Goal: Task Accomplishment & Management: Manage account settings

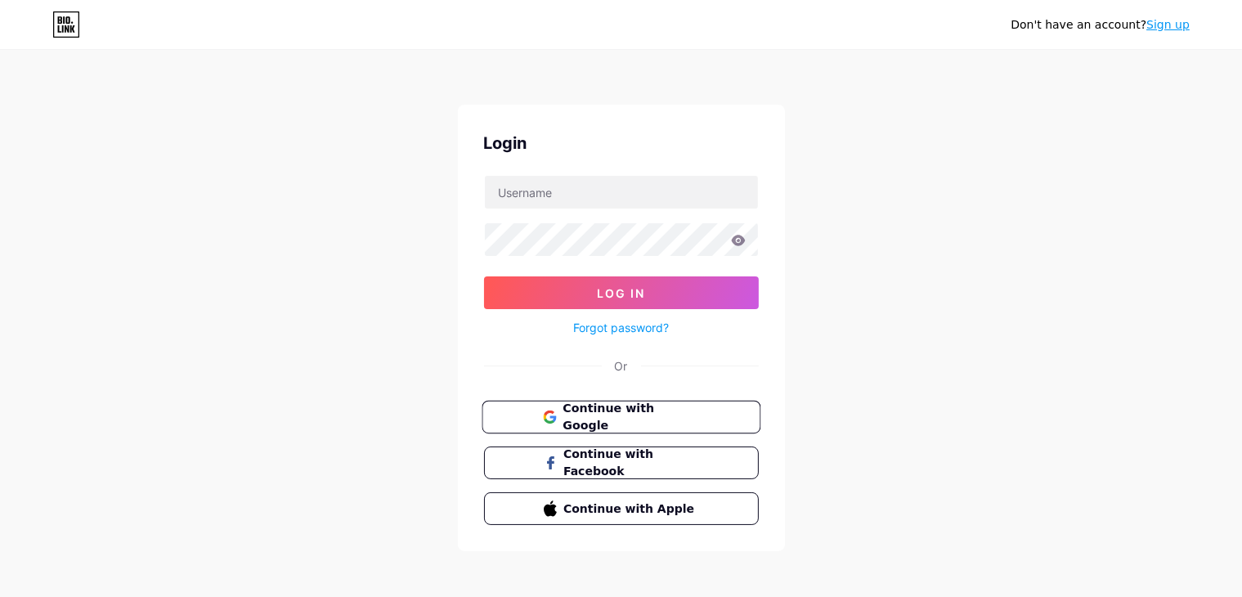
click at [687, 407] on span "Continue with Google" at bounding box center [631, 417] width 137 height 35
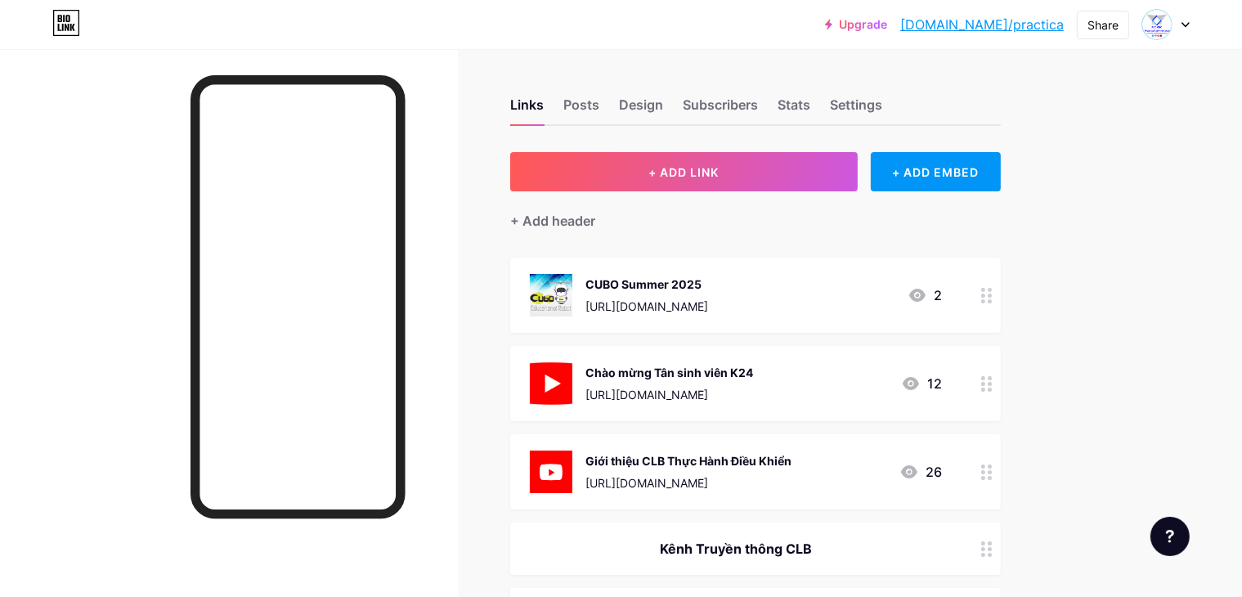
click at [1001, 396] on div at bounding box center [987, 383] width 28 height 75
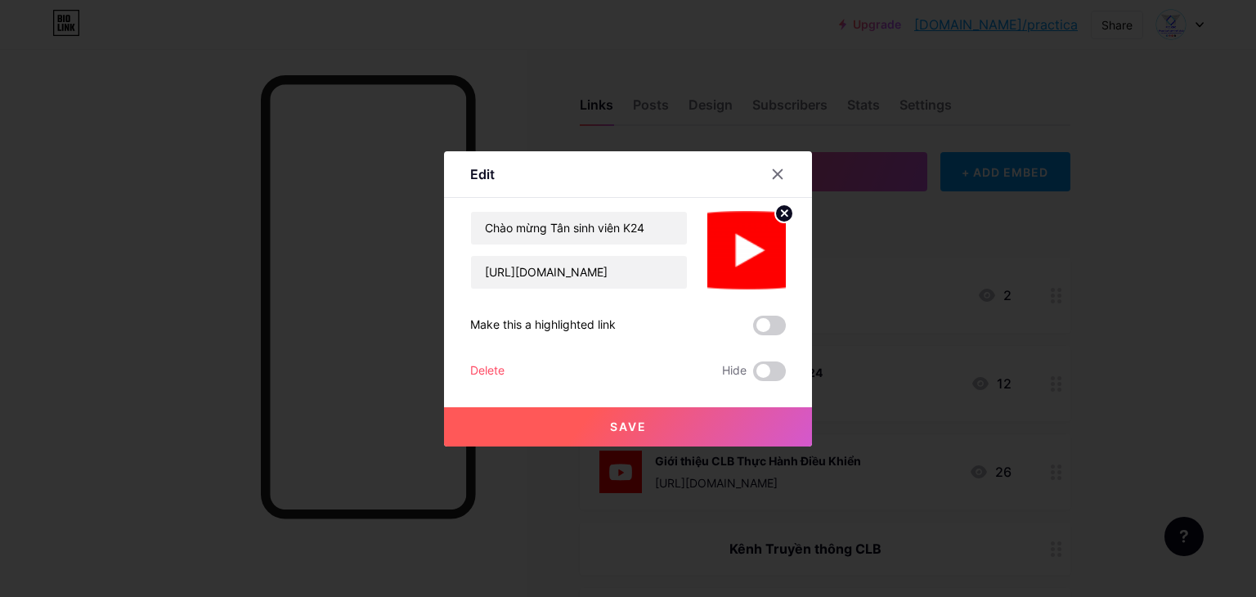
click at [500, 367] on div "Delete" at bounding box center [487, 371] width 34 height 20
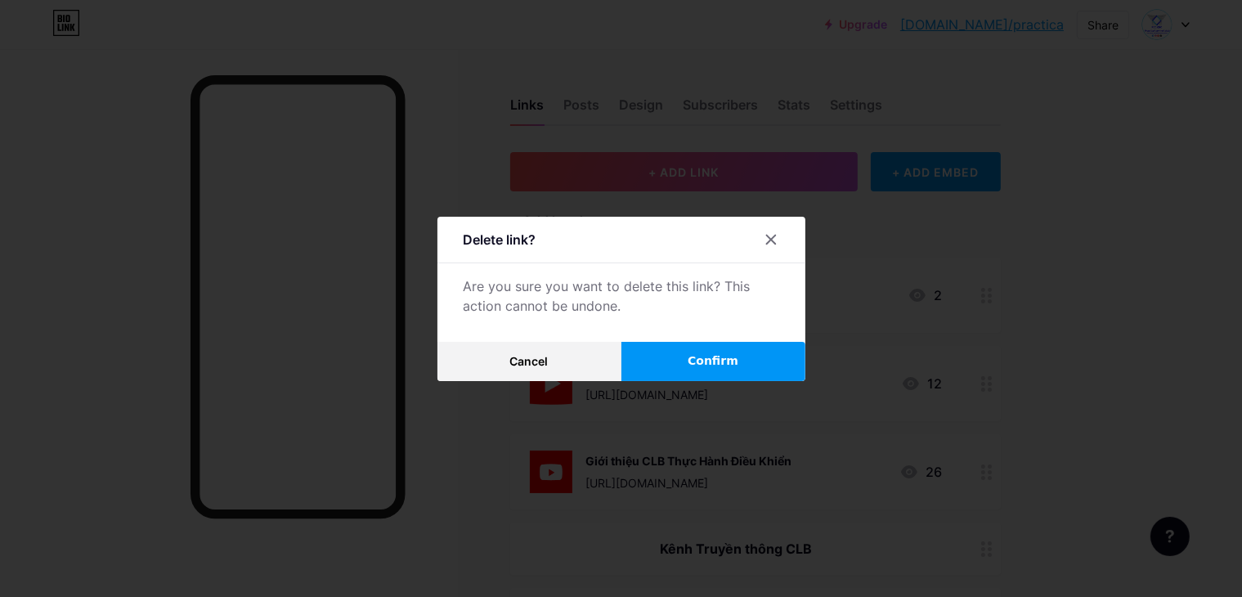
click at [725, 380] on div at bounding box center [621, 298] width 1242 height 597
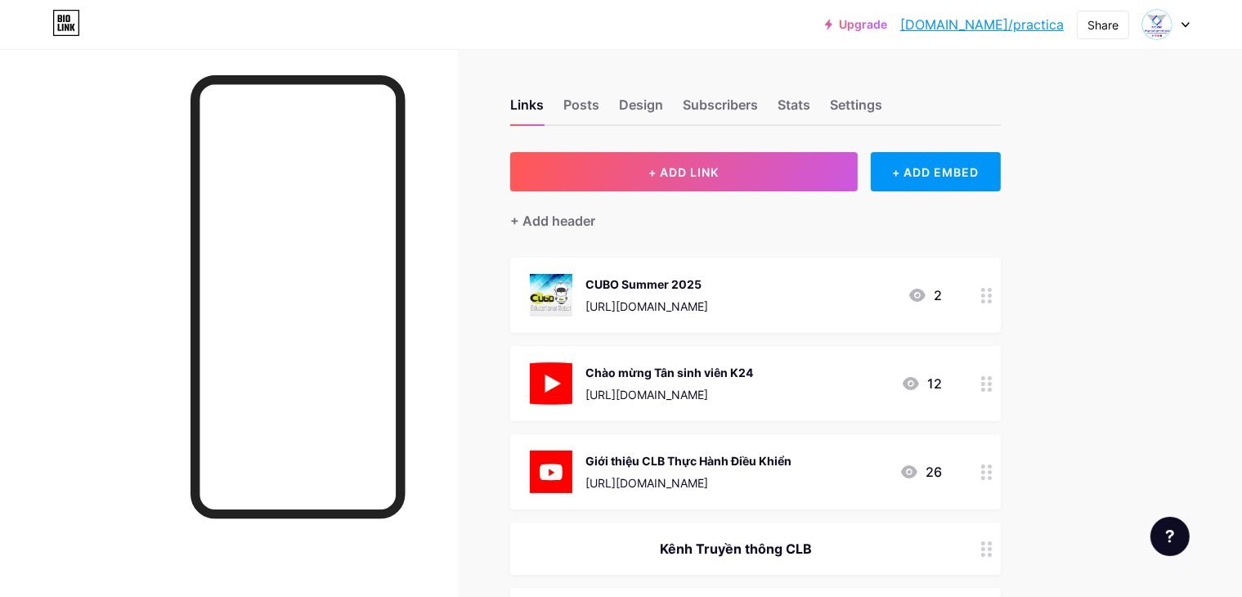
click at [993, 387] on icon at bounding box center [986, 384] width 11 height 16
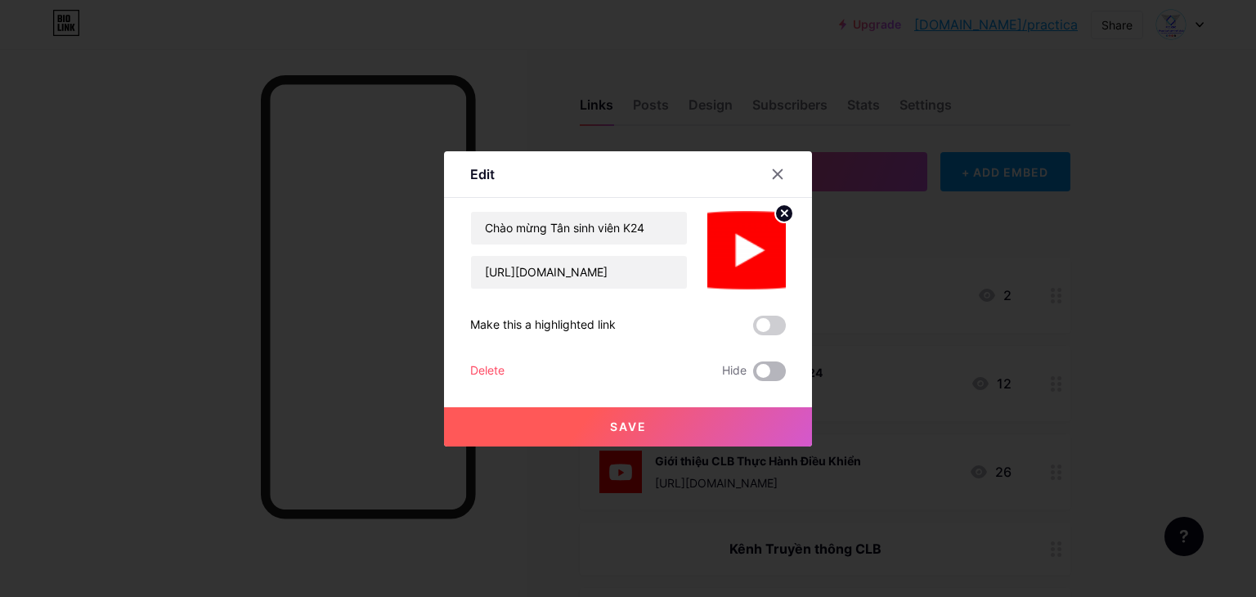
click at [756, 371] on span at bounding box center [769, 371] width 33 height 20
click at [753, 375] on input "checkbox" at bounding box center [753, 375] width 0 height 0
click at [773, 377] on span at bounding box center [769, 371] width 33 height 20
click at [753, 375] on input "checkbox" at bounding box center [753, 375] width 0 height 0
click at [497, 358] on div "Chào mừng Tân sinh viên K24 https://www.youtube.com/watch?v=qDRQLCEn96Y Make th…" at bounding box center [628, 296] width 316 height 170
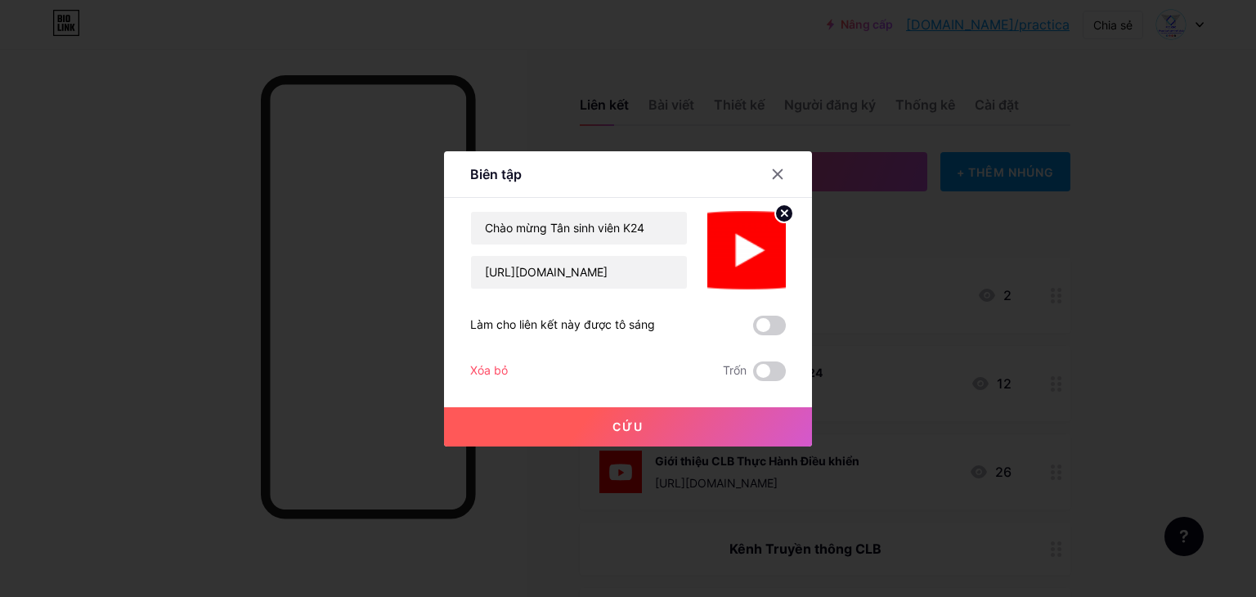
click at [853, 110] on div at bounding box center [628, 298] width 1256 height 597
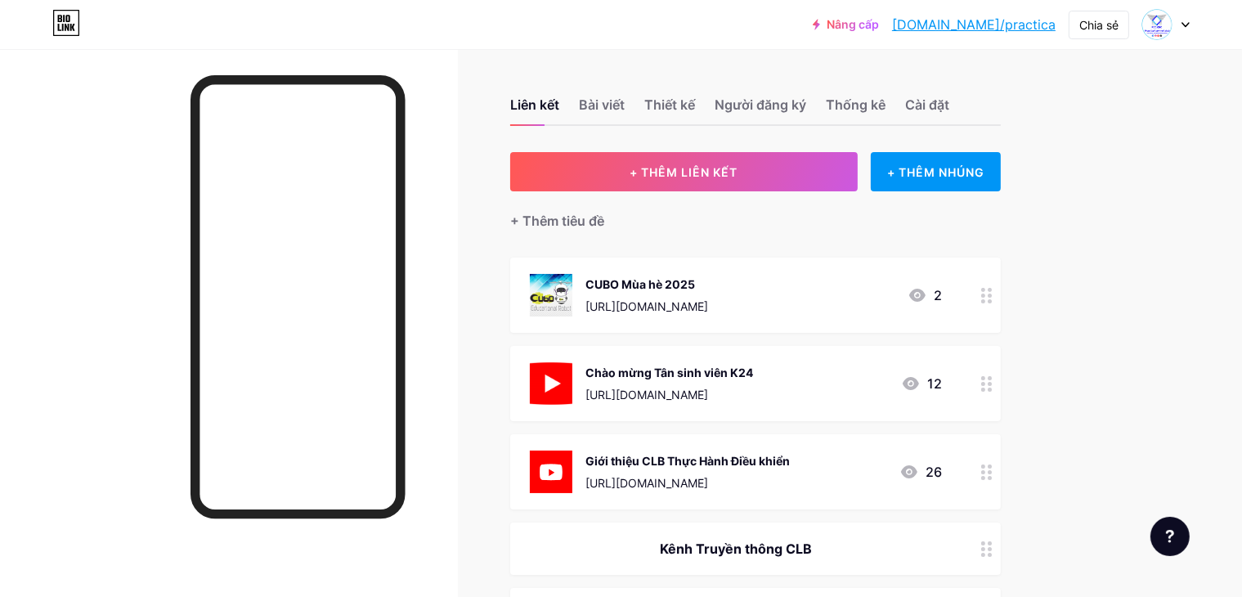
click at [1001, 397] on div at bounding box center [987, 383] width 28 height 75
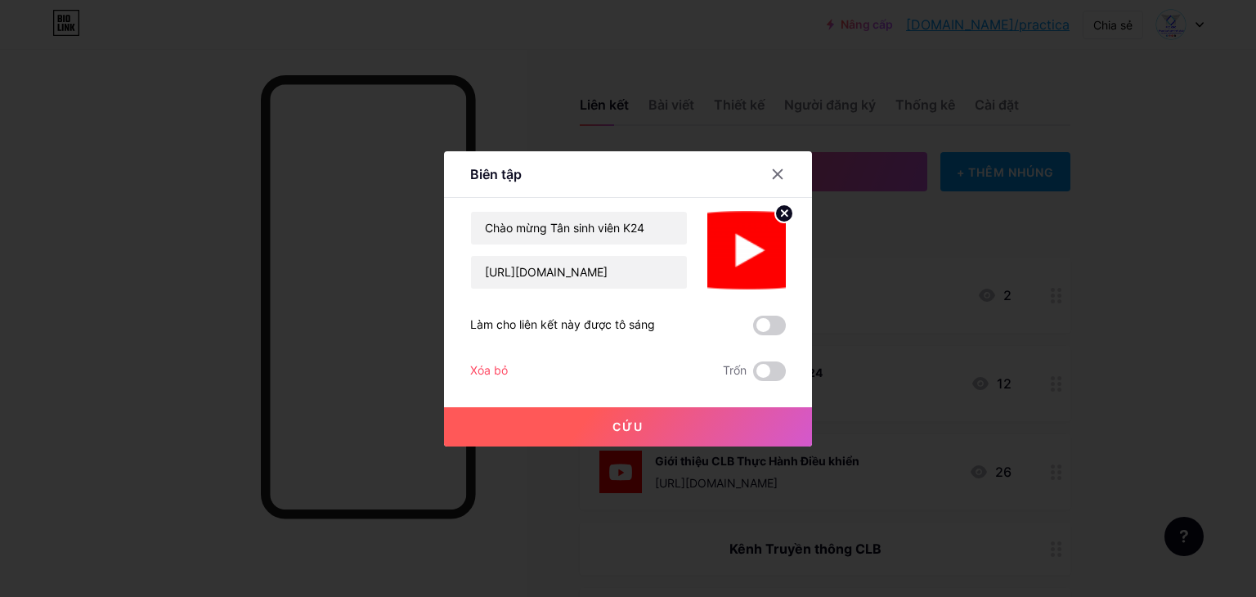
click at [487, 366] on font "Xóa bỏ" at bounding box center [489, 370] width 38 height 14
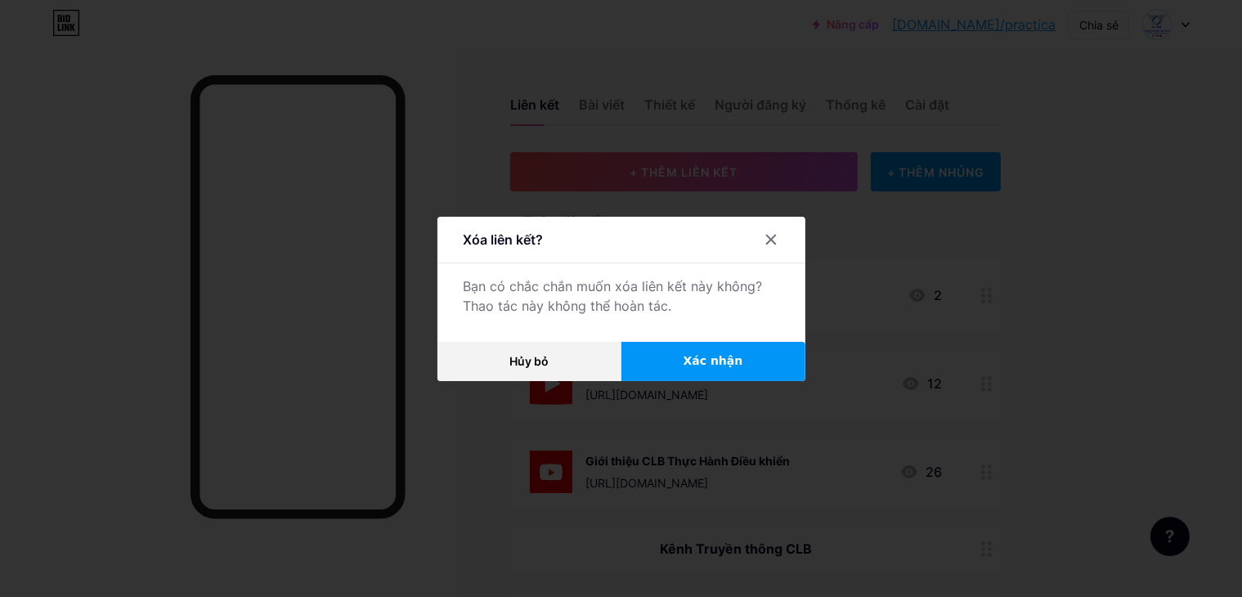
click at [671, 352] on button "Xác nhận" at bounding box center [714, 361] width 184 height 39
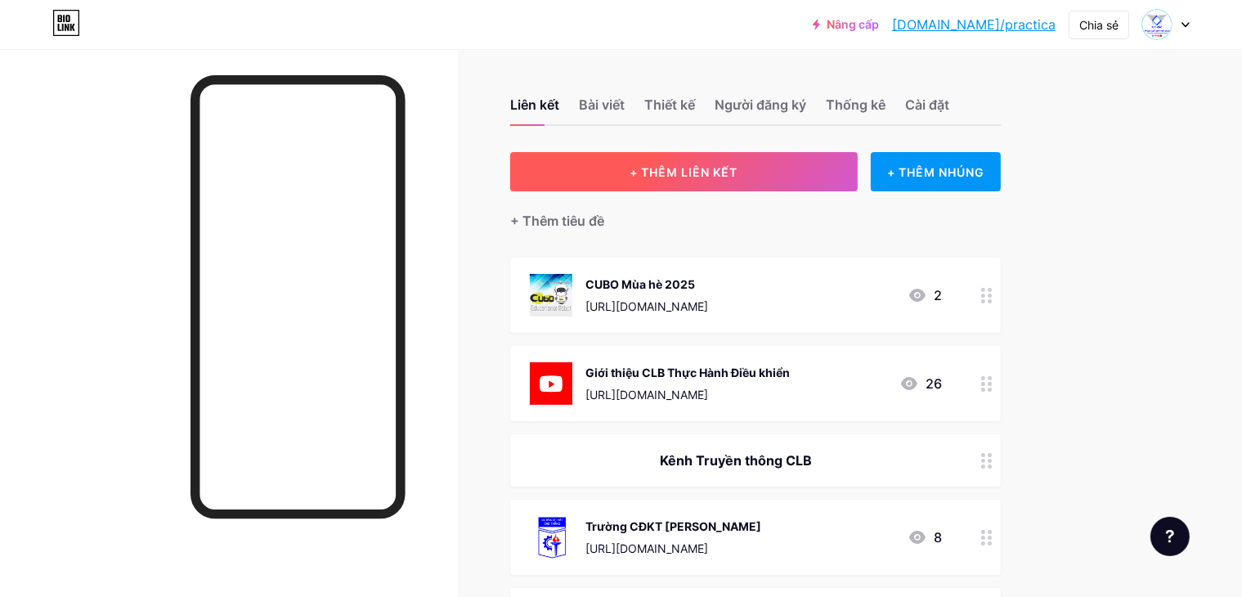
click at [738, 177] on font "+ THÊM LIÊN KẾT" at bounding box center [684, 172] width 108 height 14
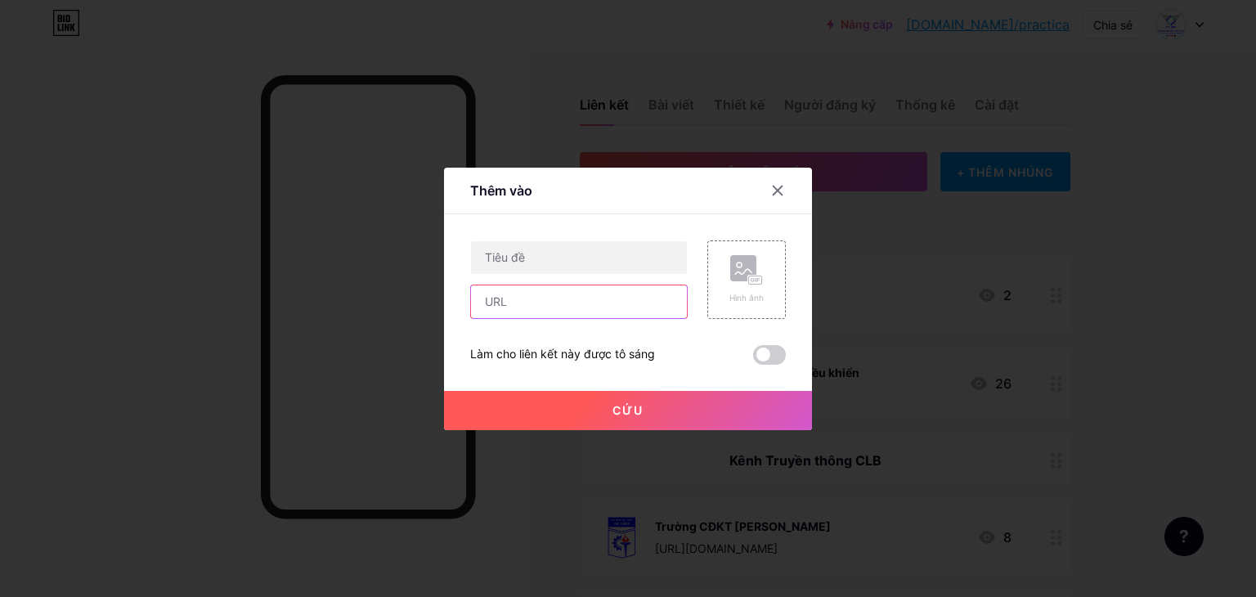
click at [527, 299] on input "text" at bounding box center [579, 301] width 216 height 33
paste input "[URL][DOMAIN_NAME]"
type input "[URL][DOMAIN_NAME]"
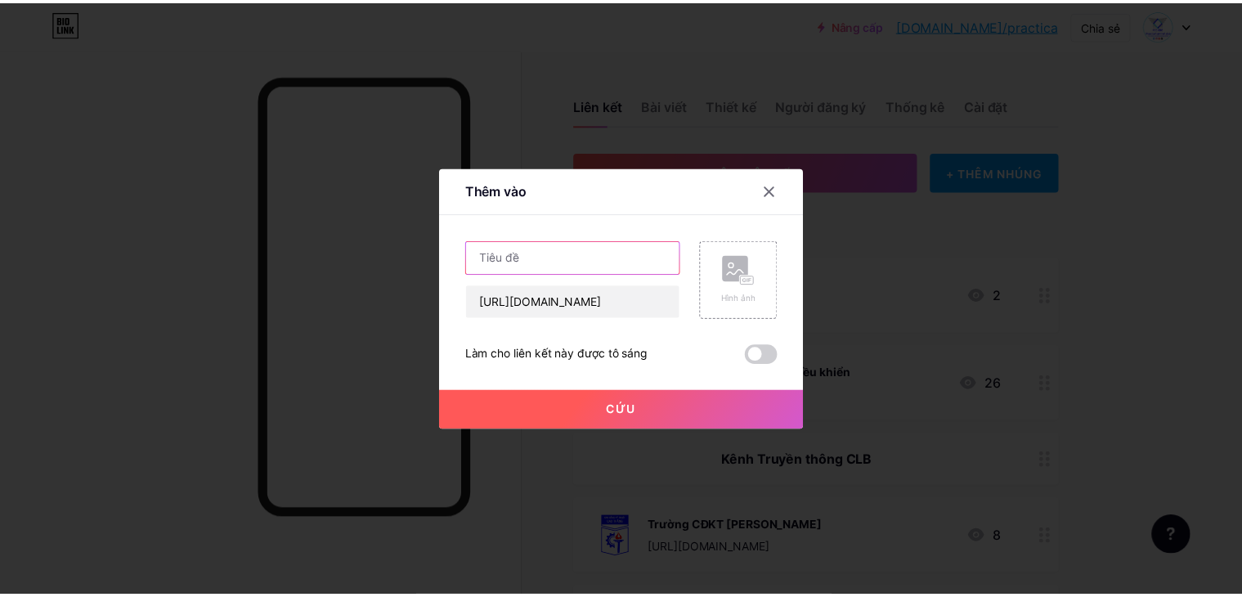
scroll to position [0, 0]
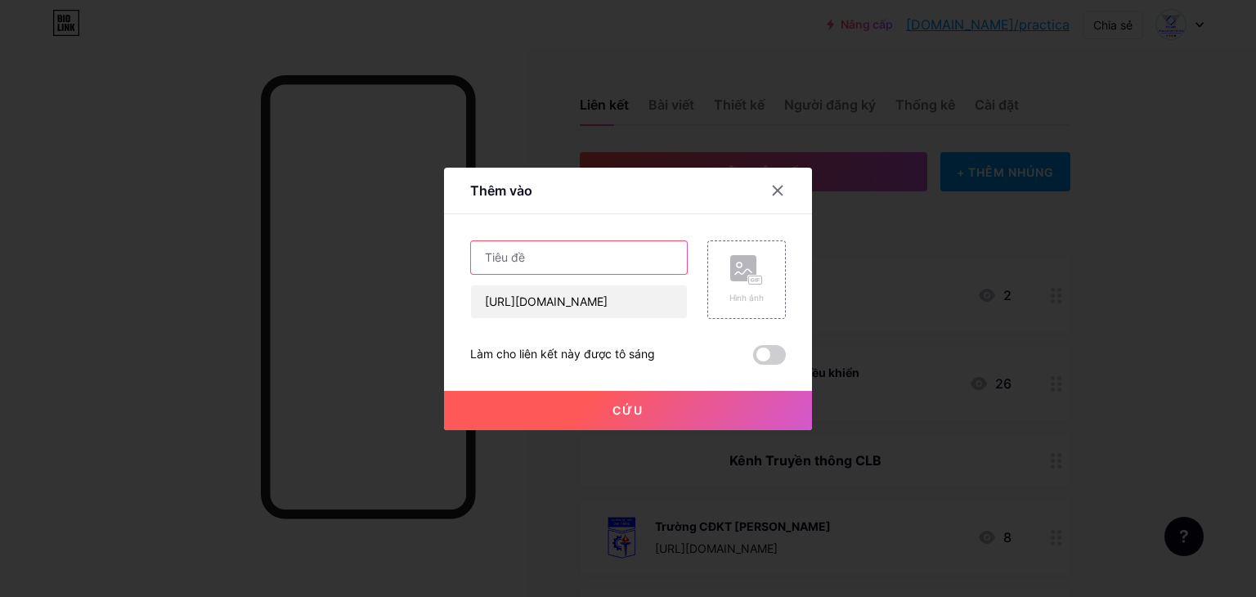
click at [631, 258] on input "text" at bounding box center [579, 257] width 216 height 33
type input "Tuyển thành viên PCC 2025"
click at [749, 265] on rect at bounding box center [743, 268] width 26 height 26
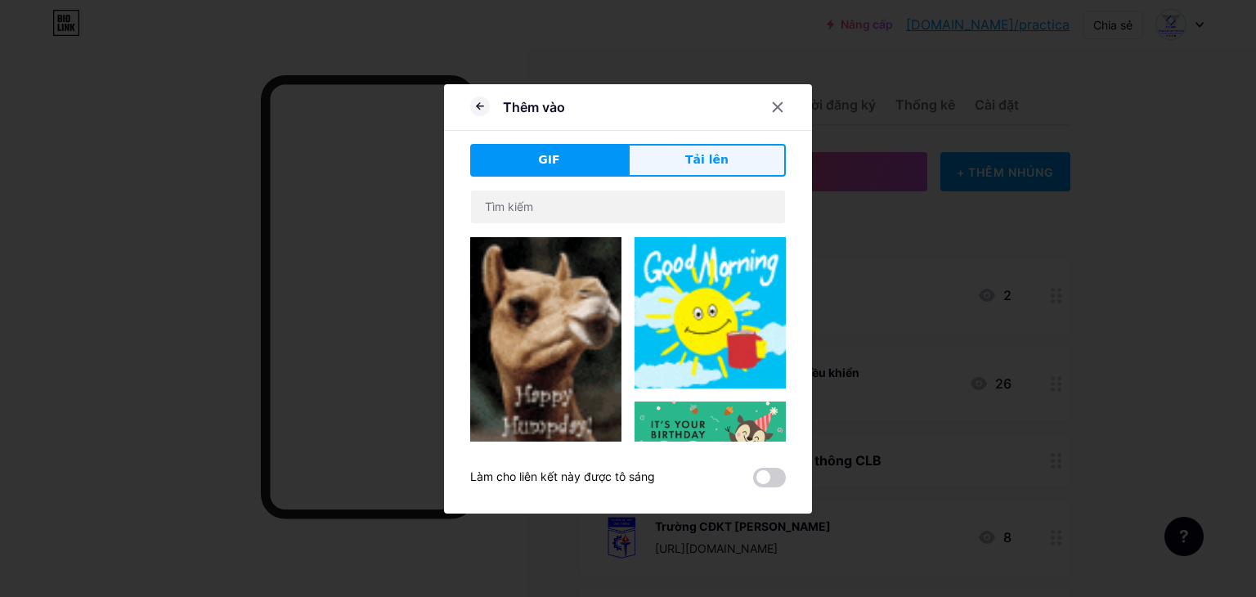
click at [711, 162] on font "Tải lên" at bounding box center [706, 159] width 43 height 13
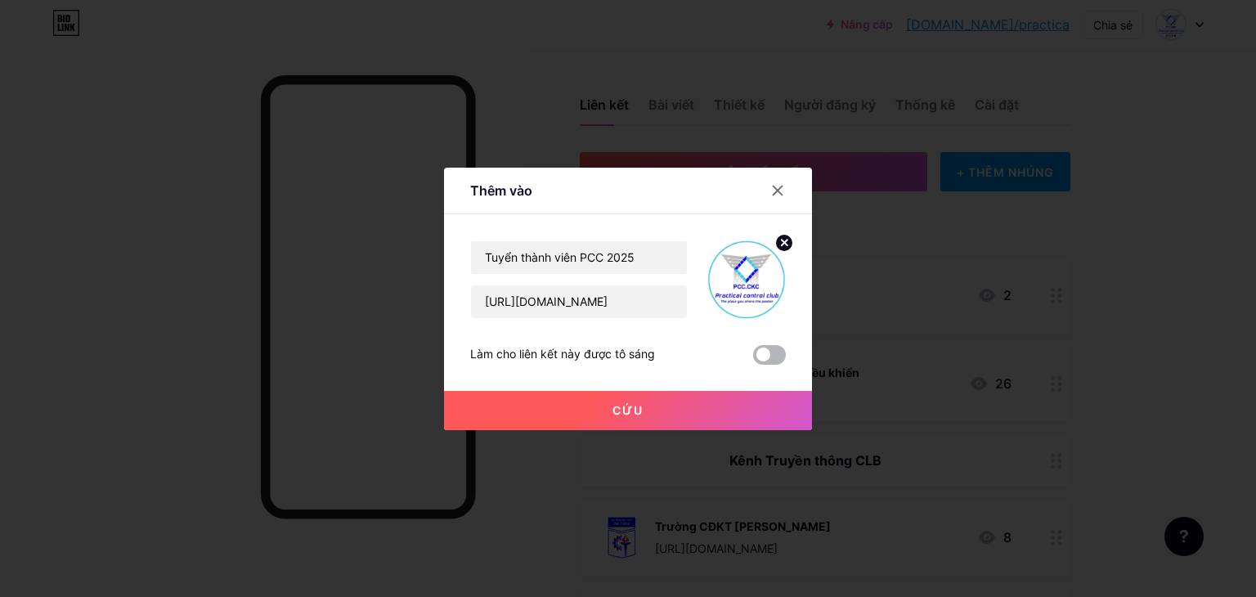
click at [772, 356] on span at bounding box center [769, 355] width 33 height 20
click at [753, 359] on input "checkbox" at bounding box center [753, 359] width 0 height 0
click at [661, 397] on button "Cứu" at bounding box center [628, 410] width 368 height 39
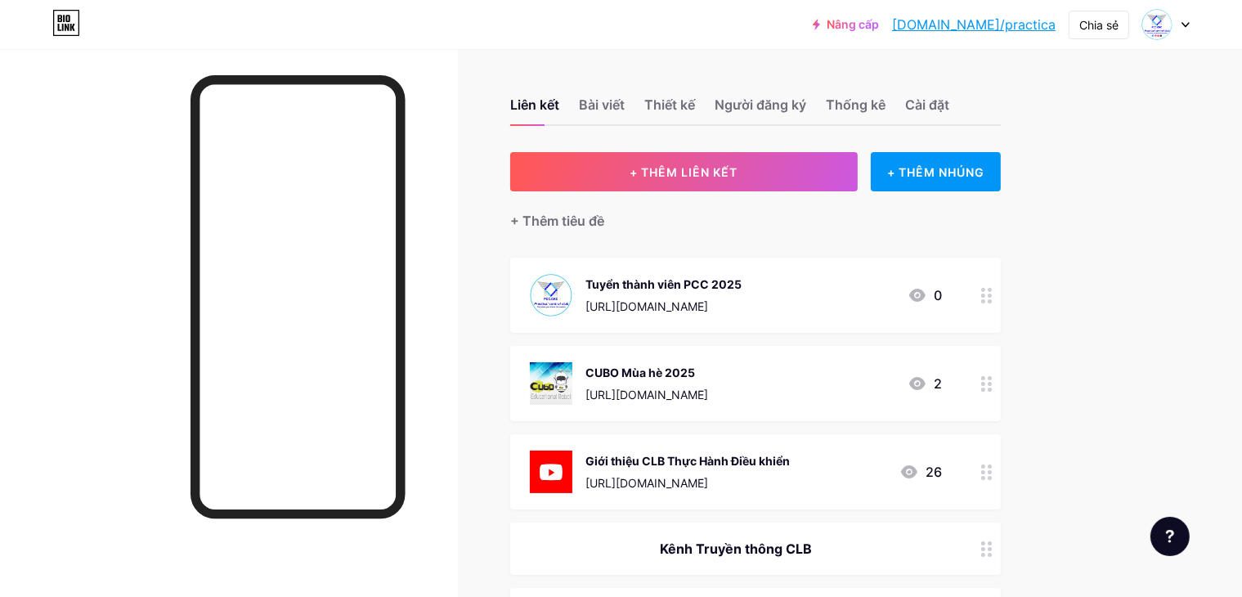
drag, startPoint x: 1120, startPoint y: 382, endPoint x: 1106, endPoint y: 457, distance: 76.5
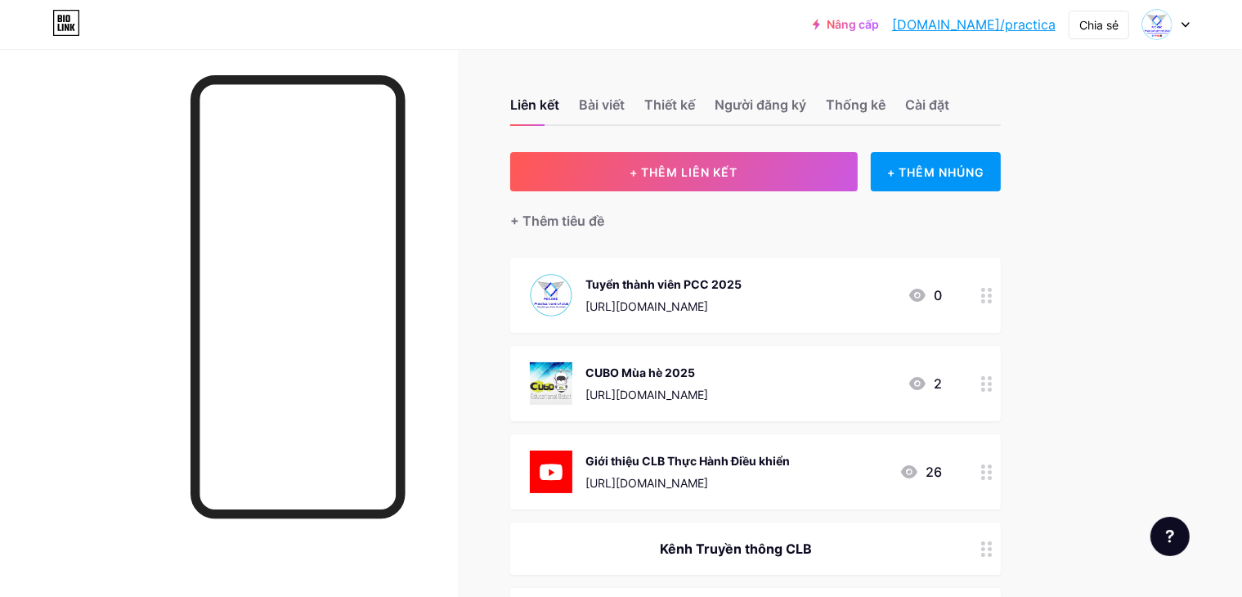
click at [1030, 28] on font "bio.link/practica" at bounding box center [974, 24] width 164 height 16
click at [993, 298] on icon at bounding box center [986, 296] width 11 height 16
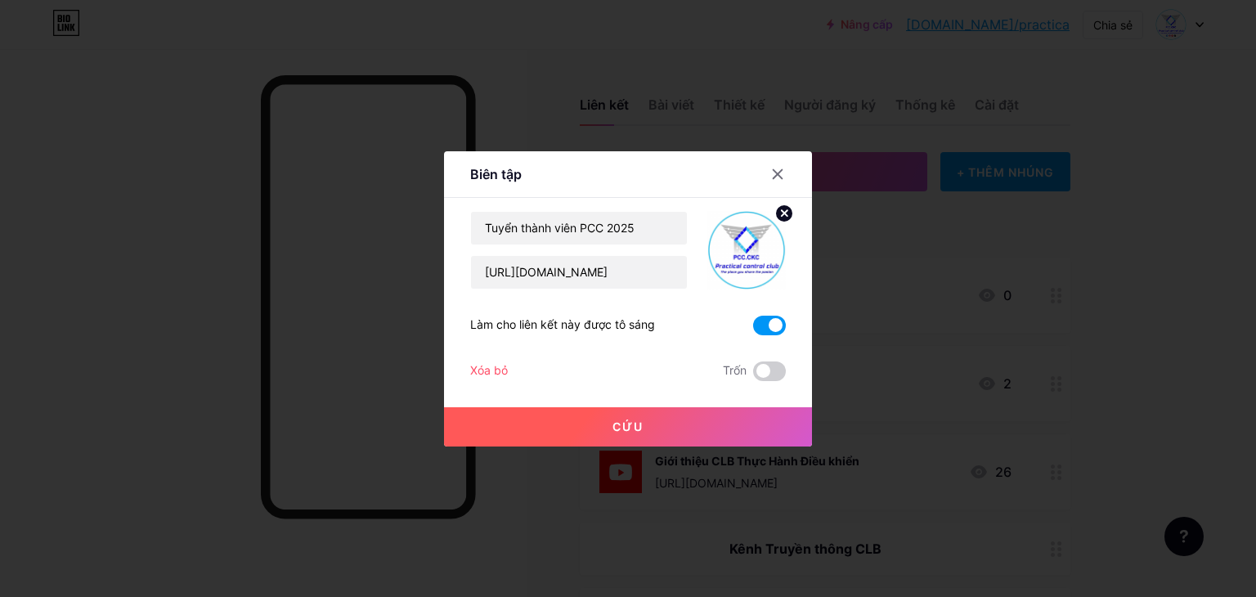
click at [767, 325] on span at bounding box center [769, 326] width 33 height 20
click at [753, 330] on input "checkbox" at bounding box center [753, 330] width 0 height 0
click at [680, 432] on button "Cứu" at bounding box center [628, 426] width 368 height 39
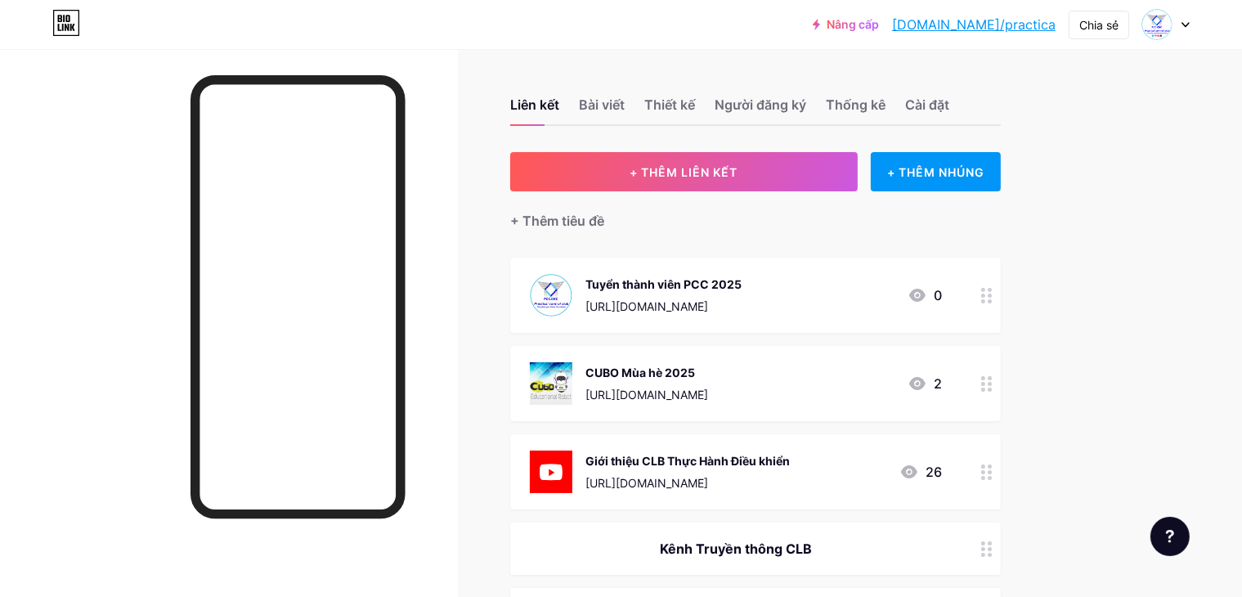
click at [995, 29] on font "bio.link/practica" at bounding box center [974, 24] width 164 height 16
click at [1102, 22] on div "Share" at bounding box center [1103, 24] width 31 height 17
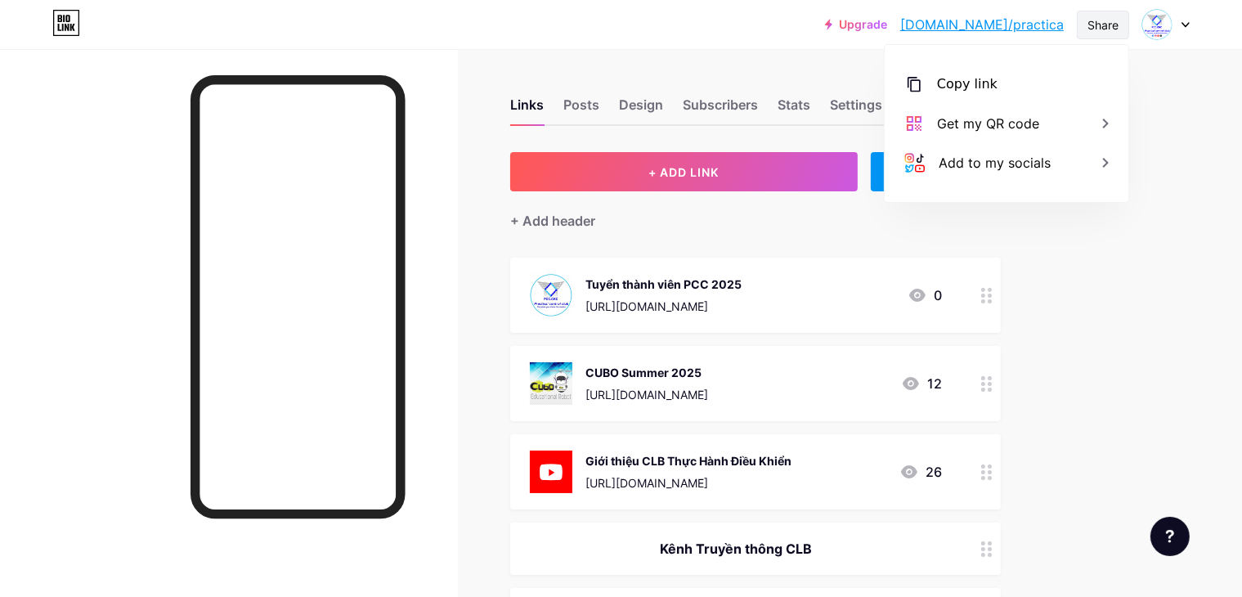
click at [1102, 22] on div "Share" at bounding box center [1103, 24] width 31 height 17
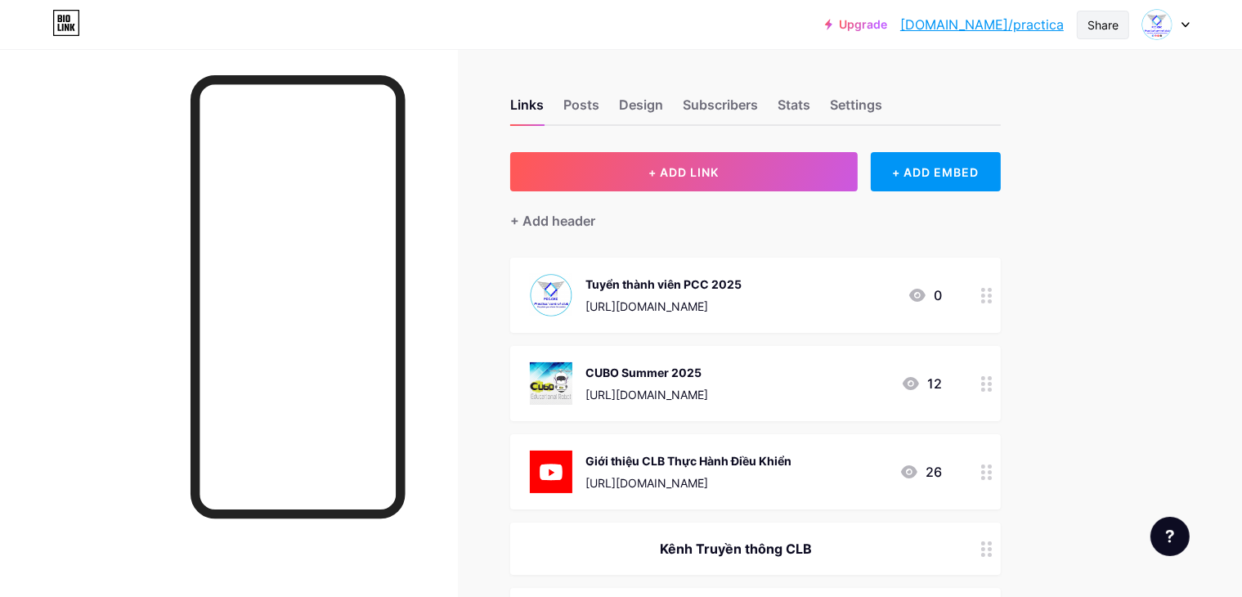
click at [1102, 22] on div "Share" at bounding box center [1103, 24] width 31 height 17
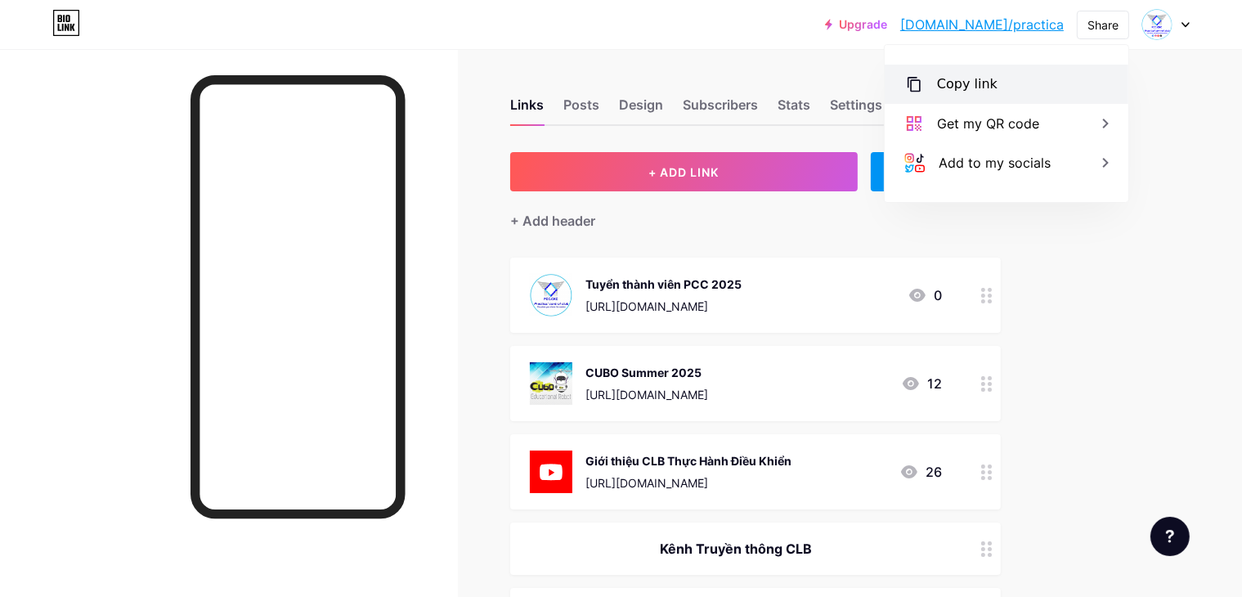
click at [1059, 75] on div "Copy link" at bounding box center [1007, 84] width 244 height 39
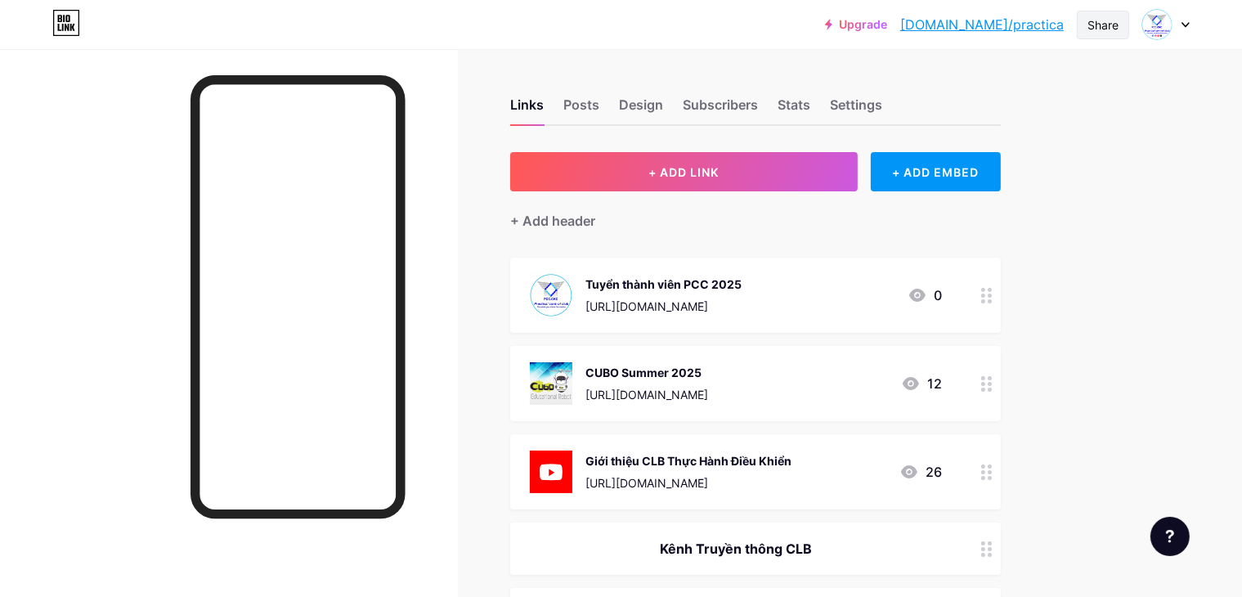
click at [1116, 26] on div "Share" at bounding box center [1103, 24] width 31 height 17
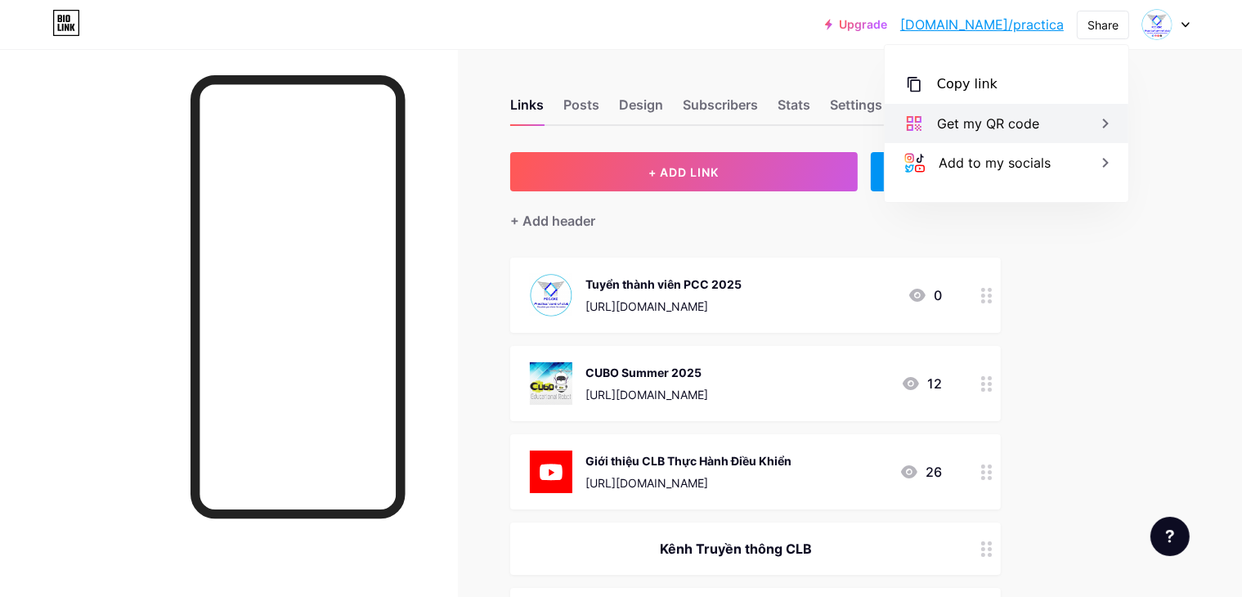
click at [1057, 110] on div "Get my QR code" at bounding box center [1007, 123] width 244 height 39
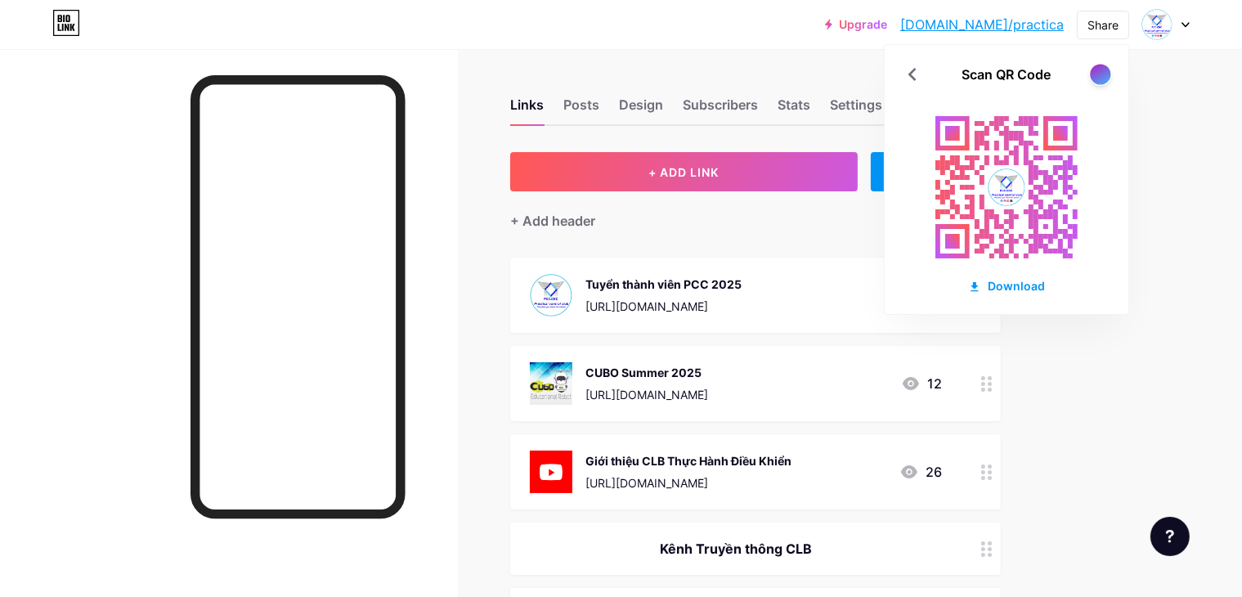
click at [1106, 78] on div at bounding box center [1100, 74] width 20 height 20
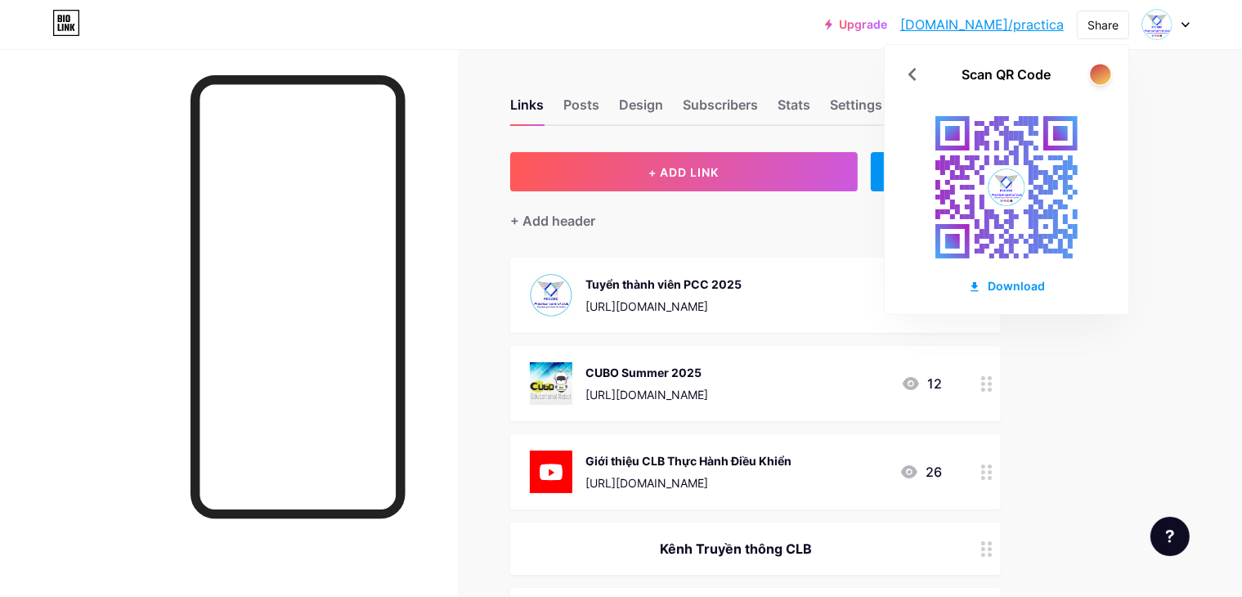
click at [1106, 78] on div at bounding box center [1100, 74] width 20 height 20
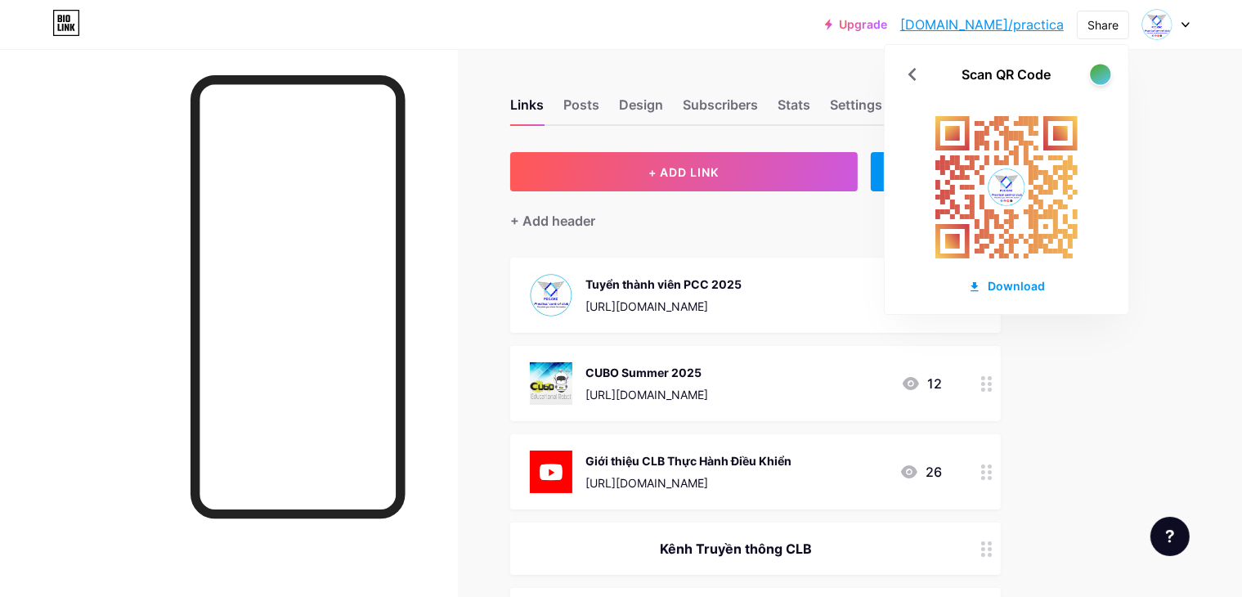
click at [1106, 71] on div at bounding box center [1100, 74] width 20 height 20
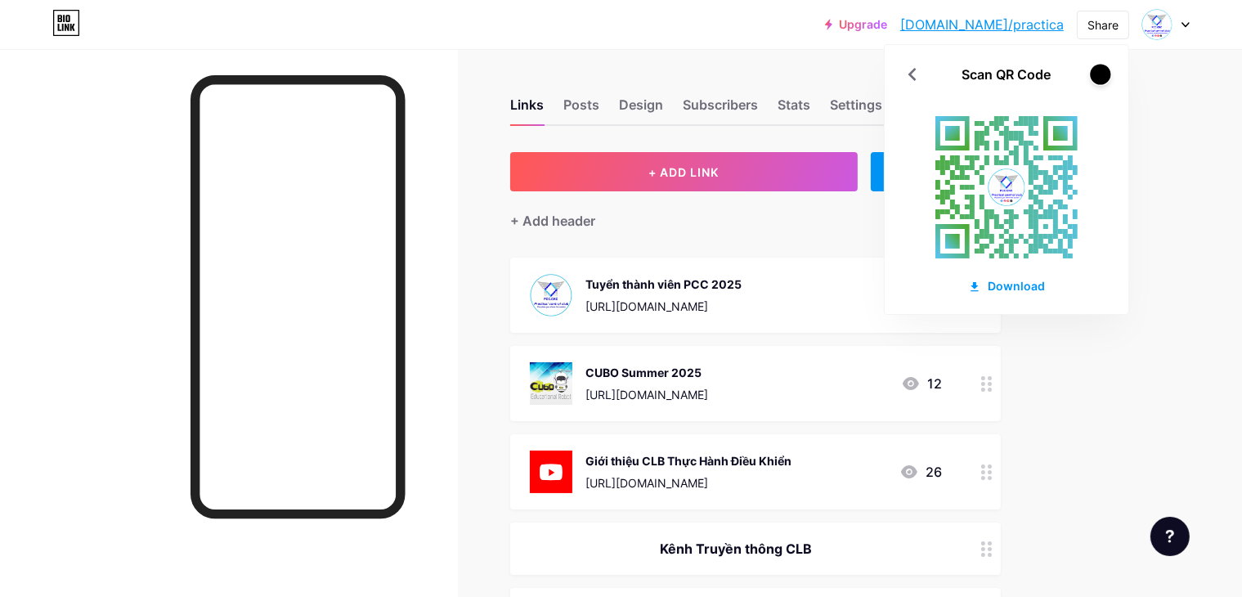
click at [1106, 71] on div at bounding box center [1100, 74] width 20 height 20
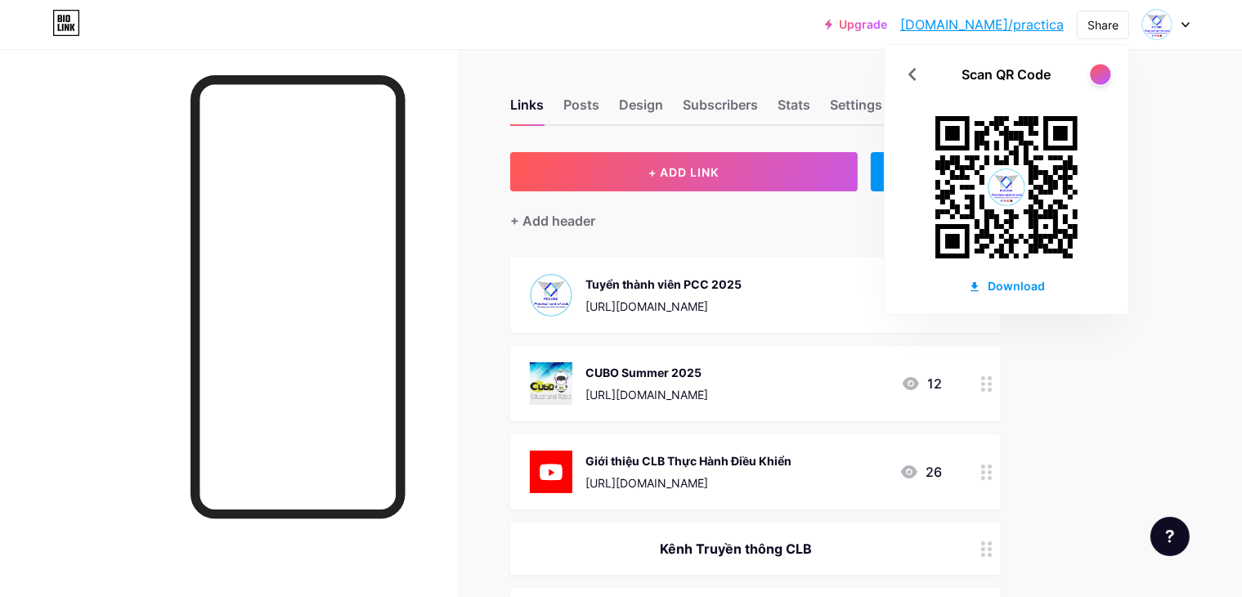
click at [1106, 71] on div at bounding box center [1100, 74] width 20 height 20
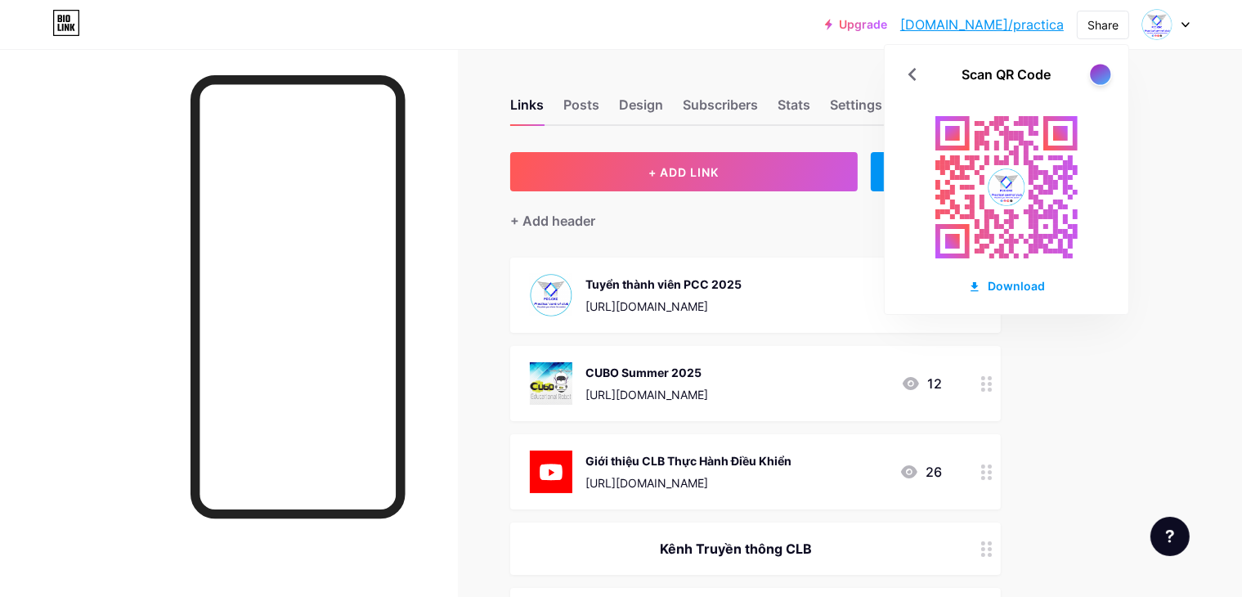
click at [1106, 71] on div at bounding box center [1100, 74] width 20 height 20
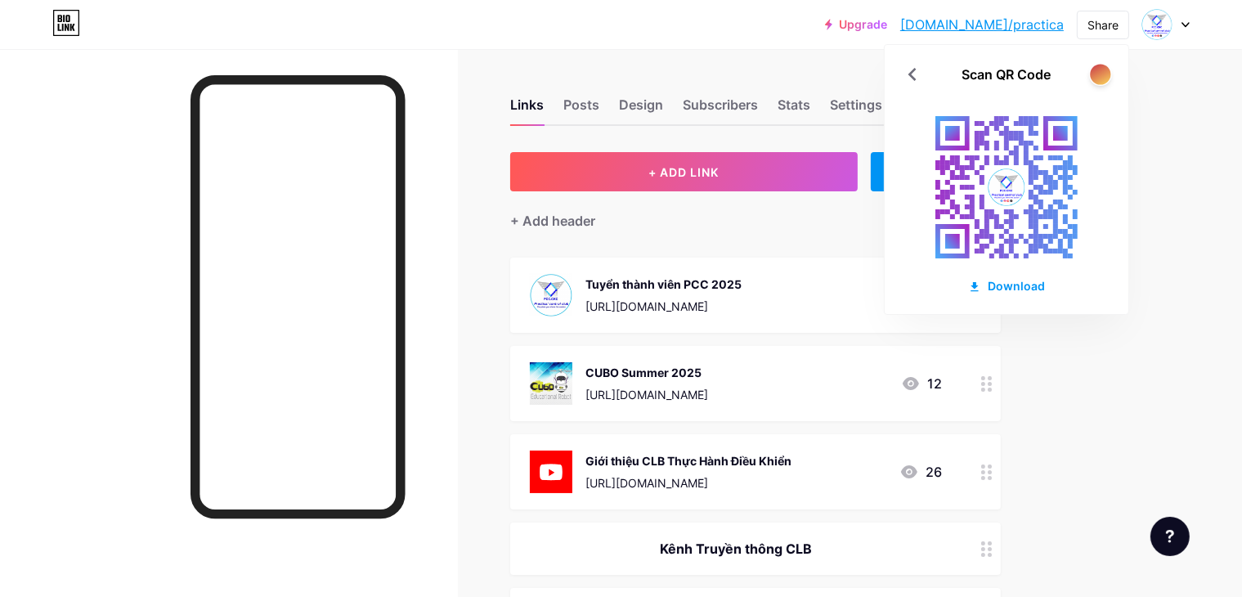
click at [1106, 71] on div at bounding box center [1100, 74] width 20 height 20
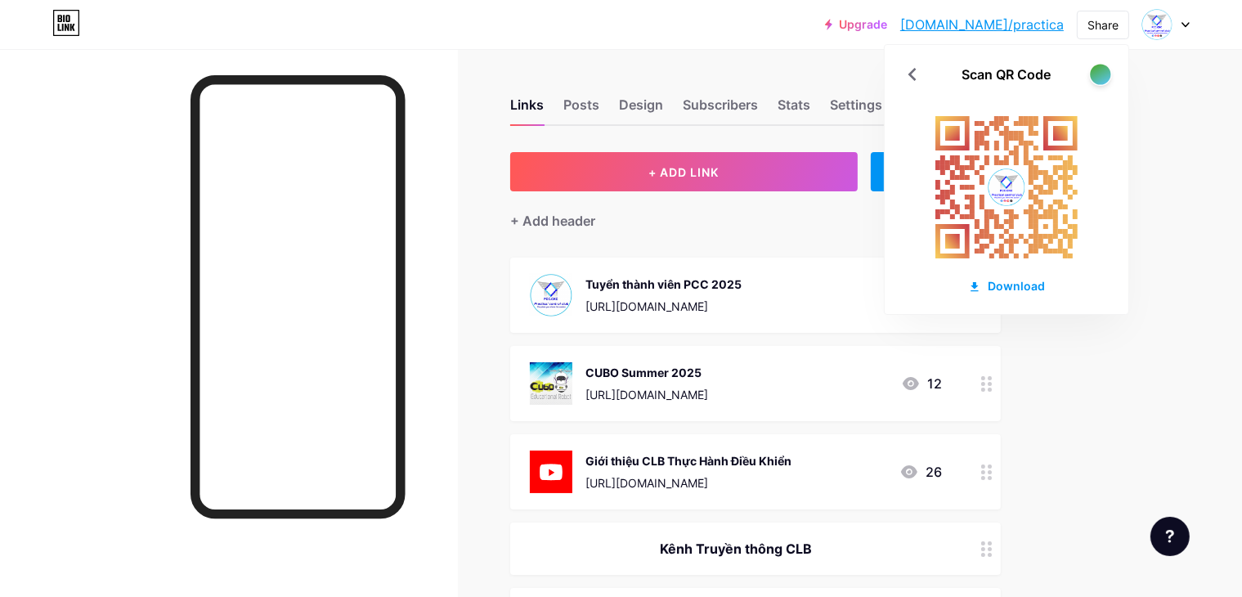
click at [1106, 71] on div at bounding box center [1100, 74] width 20 height 20
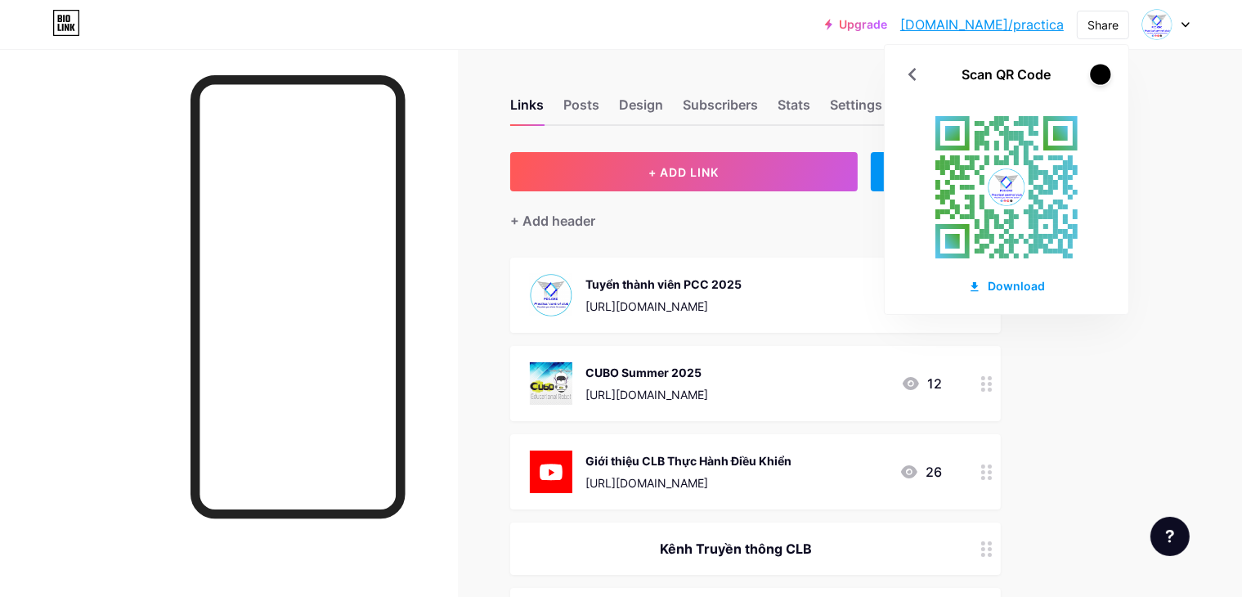
click at [1106, 71] on div at bounding box center [1100, 74] width 20 height 20
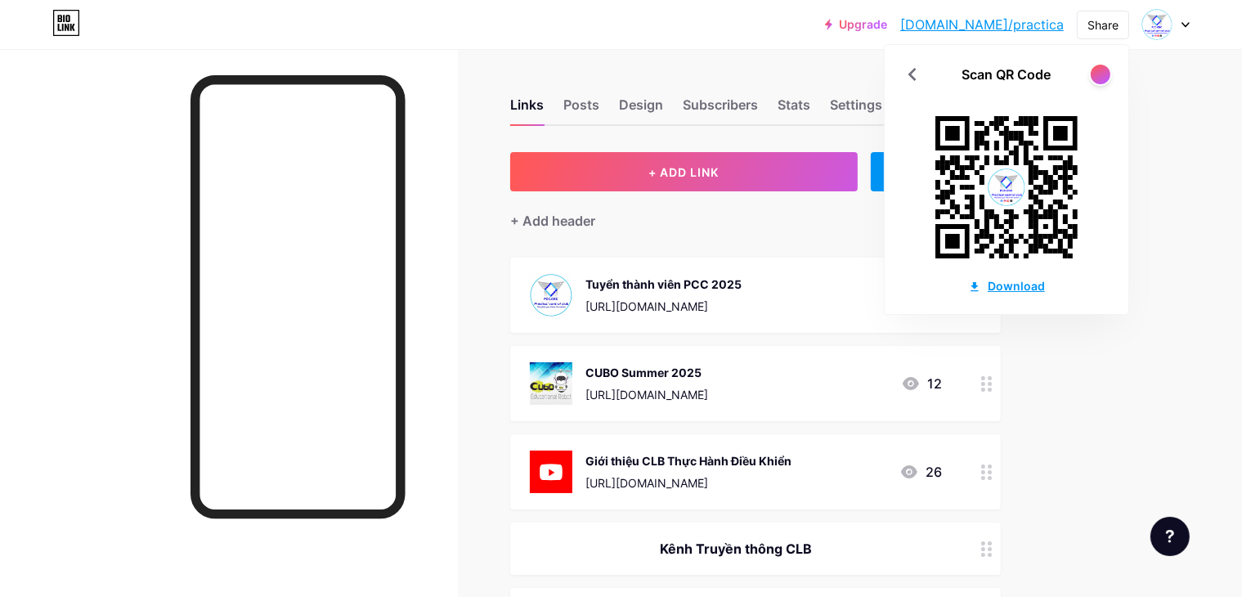
click at [1012, 289] on div "Download" at bounding box center [1006, 285] width 77 height 17
click at [1099, 75] on div at bounding box center [1100, 74] width 20 height 20
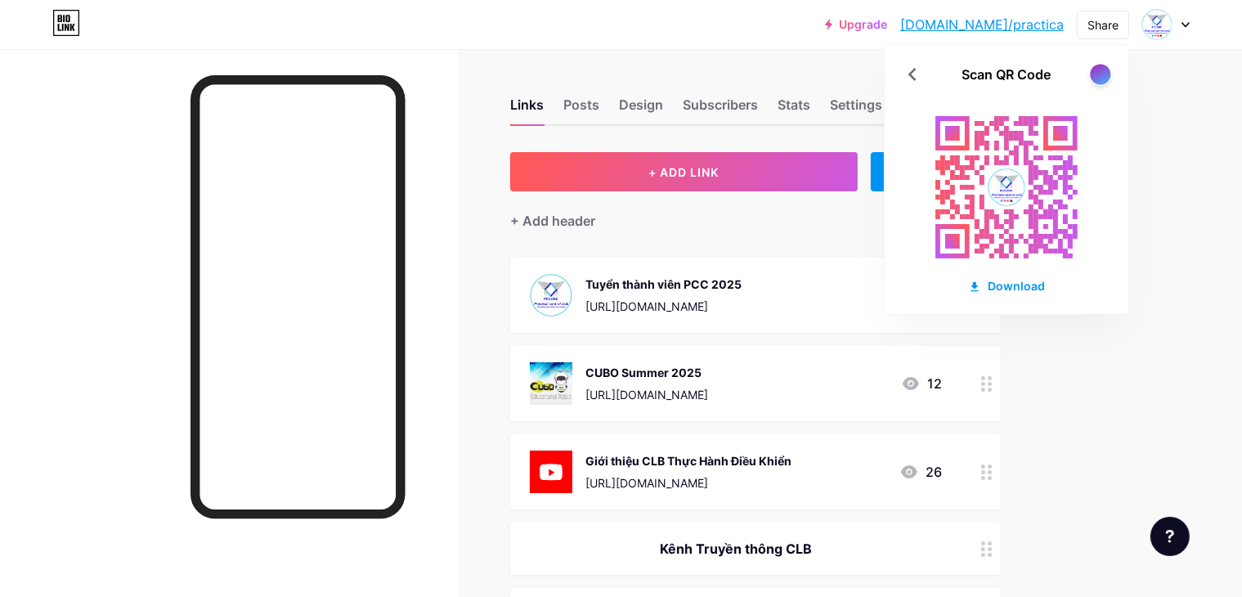
click at [1099, 75] on div at bounding box center [1100, 74] width 20 height 20
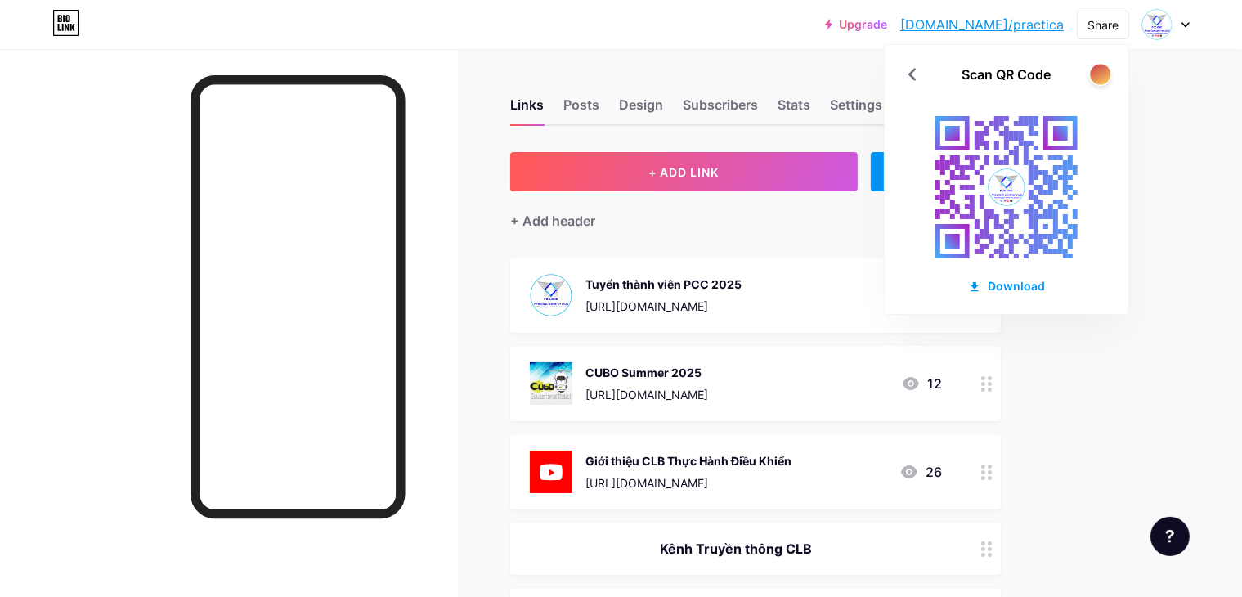
click at [1099, 75] on div at bounding box center [1100, 74] width 20 height 20
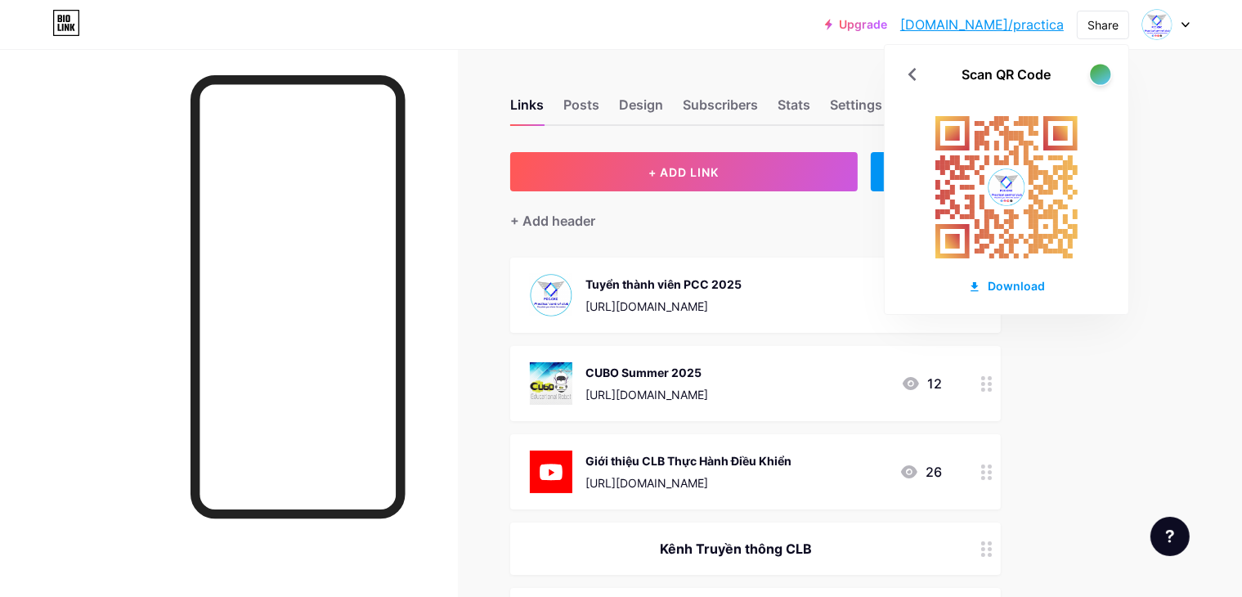
click at [1099, 75] on div at bounding box center [1100, 74] width 20 height 20
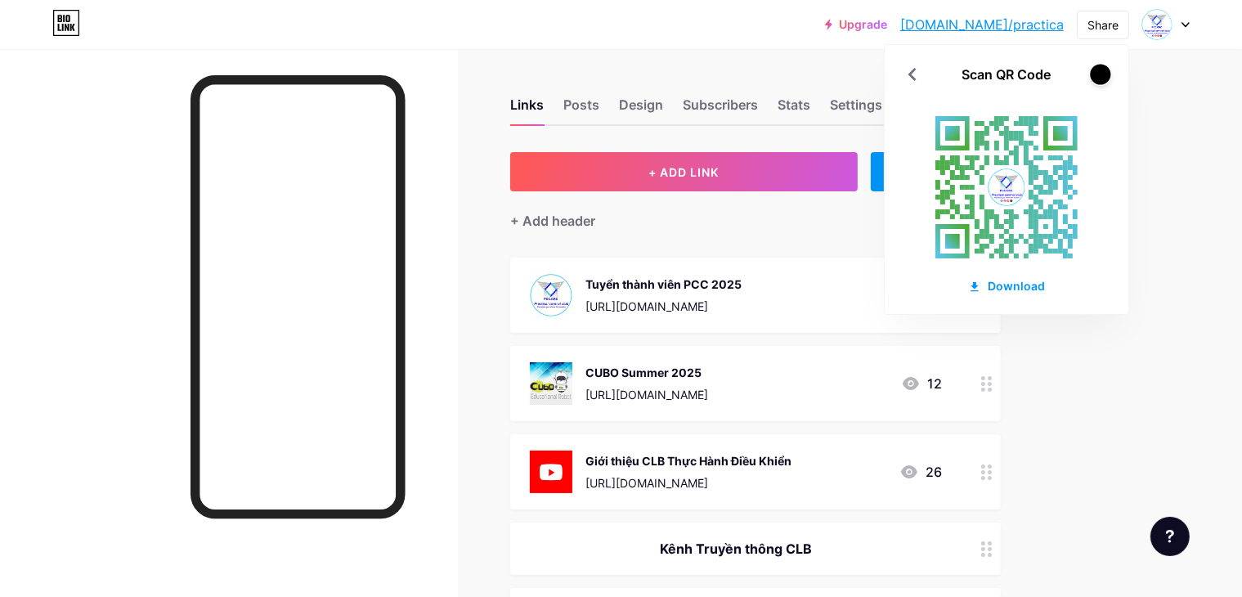
click at [1099, 75] on div at bounding box center [1100, 74] width 20 height 20
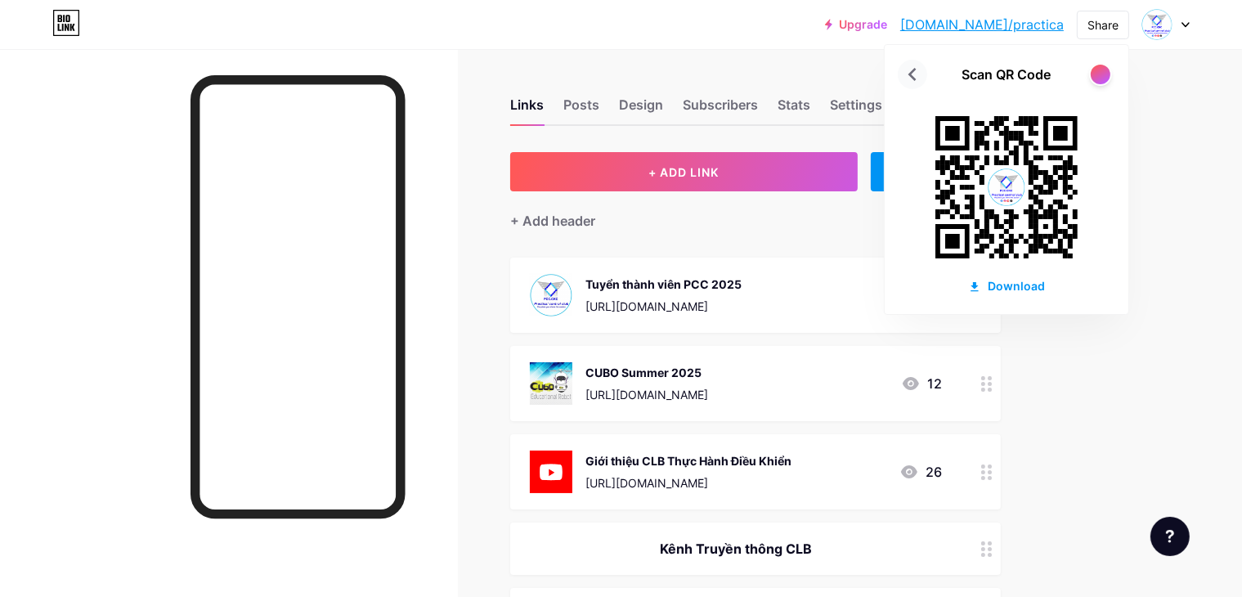
click at [913, 70] on icon at bounding box center [913, 74] width 8 height 13
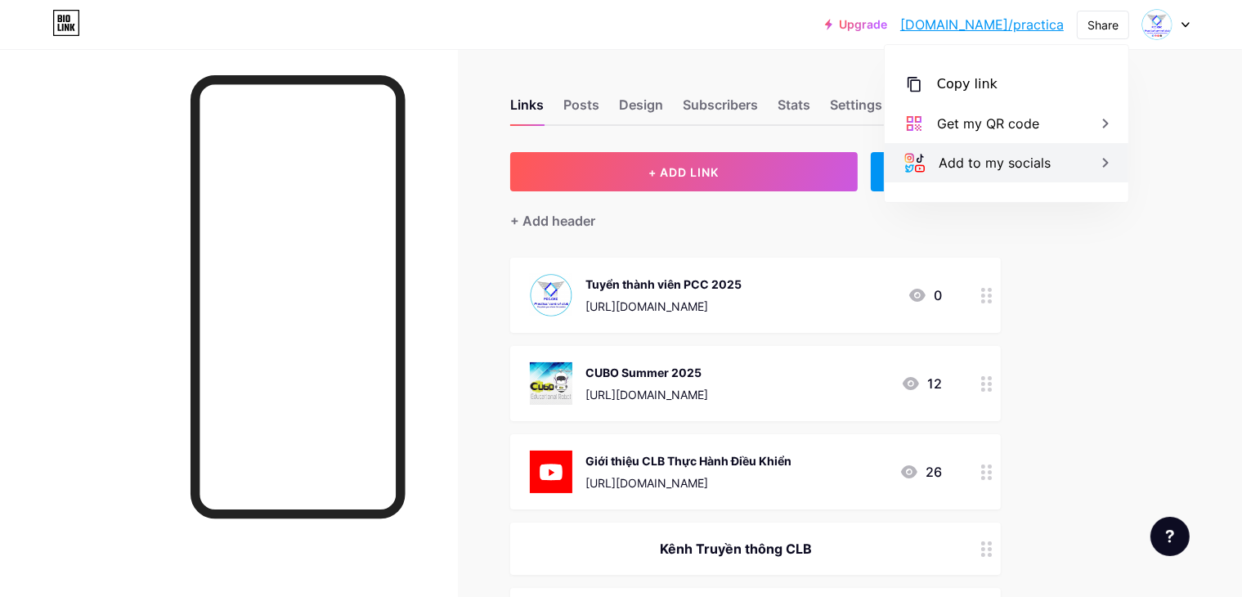
click at [1034, 168] on div "Add to my socials" at bounding box center [995, 163] width 112 height 20
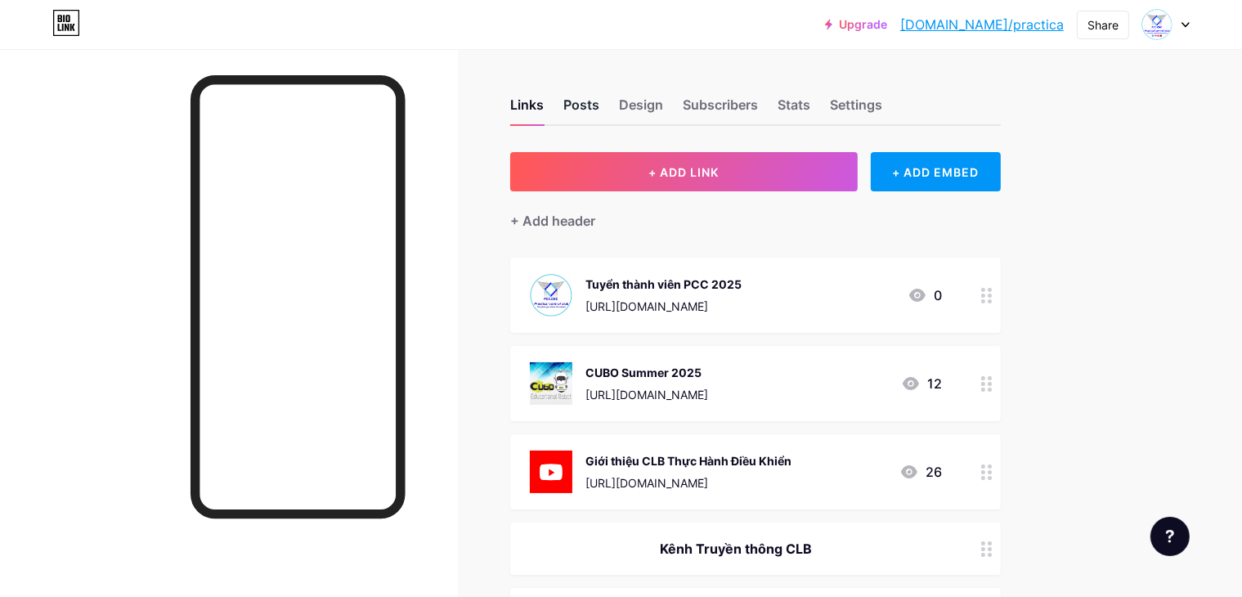
click at [599, 96] on div "Posts" at bounding box center [581, 109] width 36 height 29
click at [663, 96] on div "Design" at bounding box center [641, 109] width 44 height 29
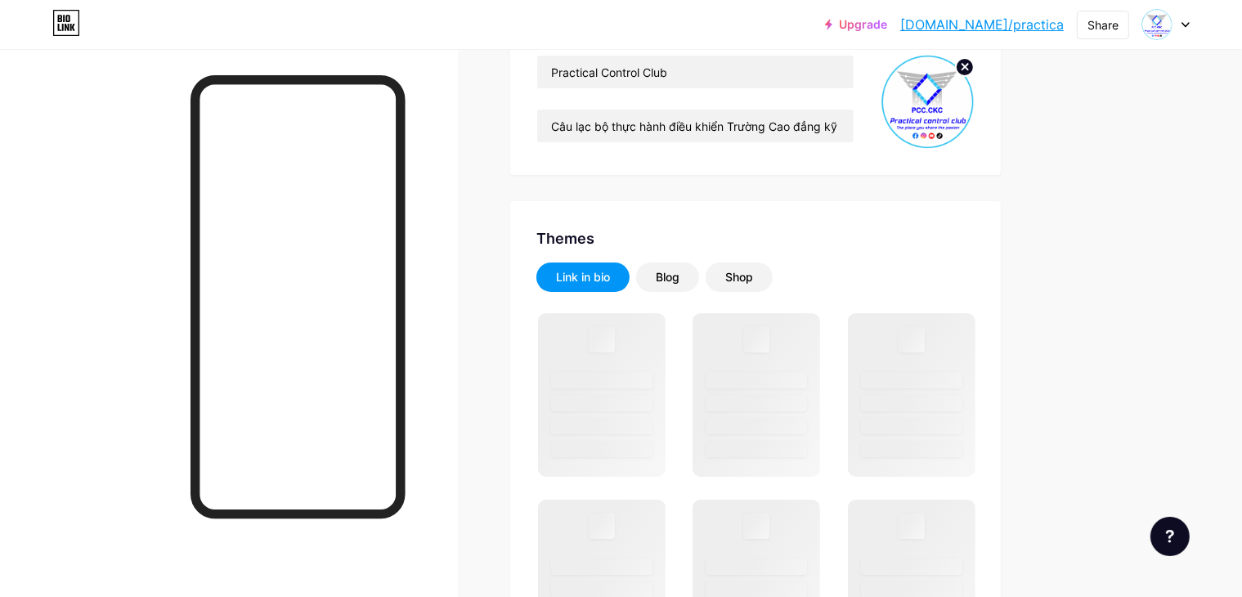
scroll to position [183, 0]
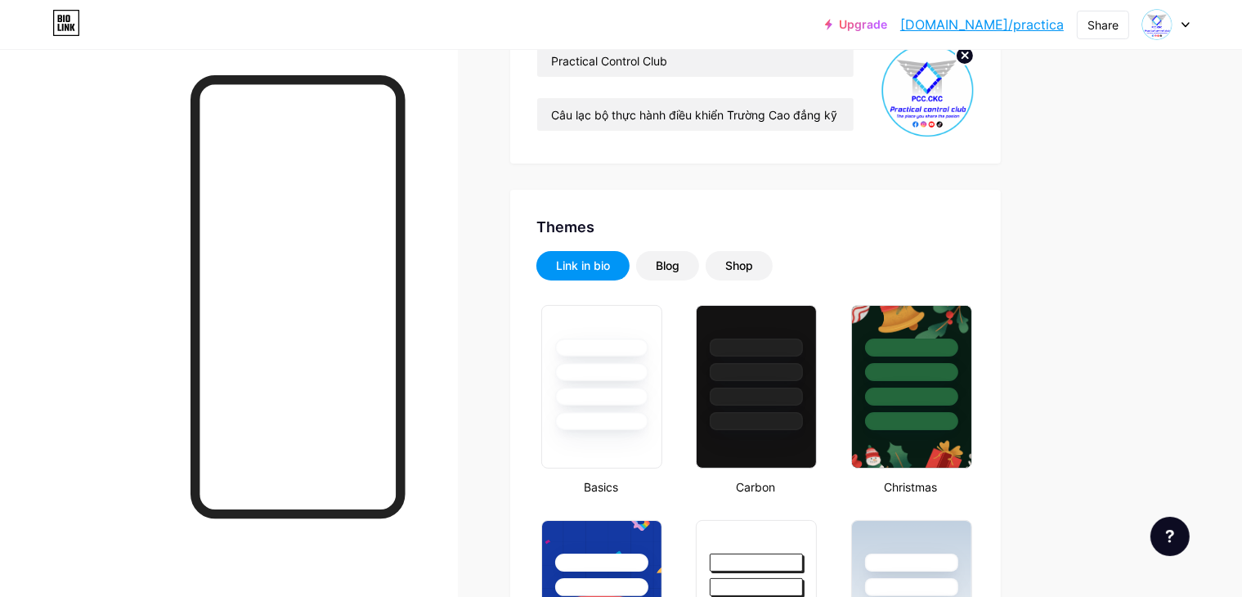
type input "#0356fc"
type input "#ffffff"
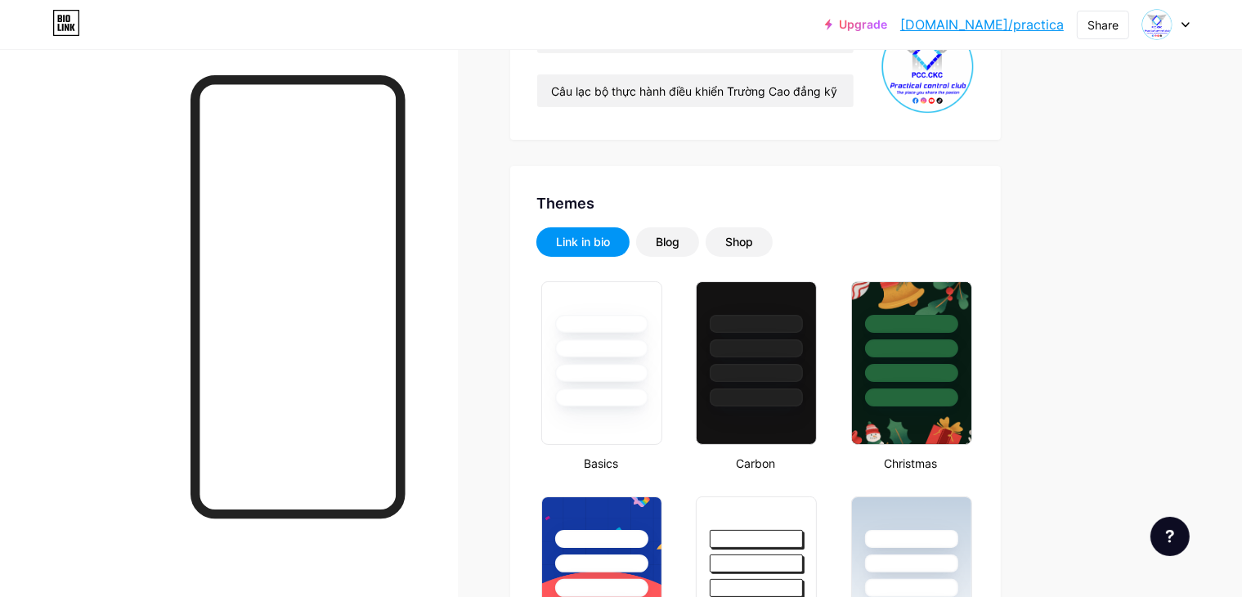
scroll to position [0, 0]
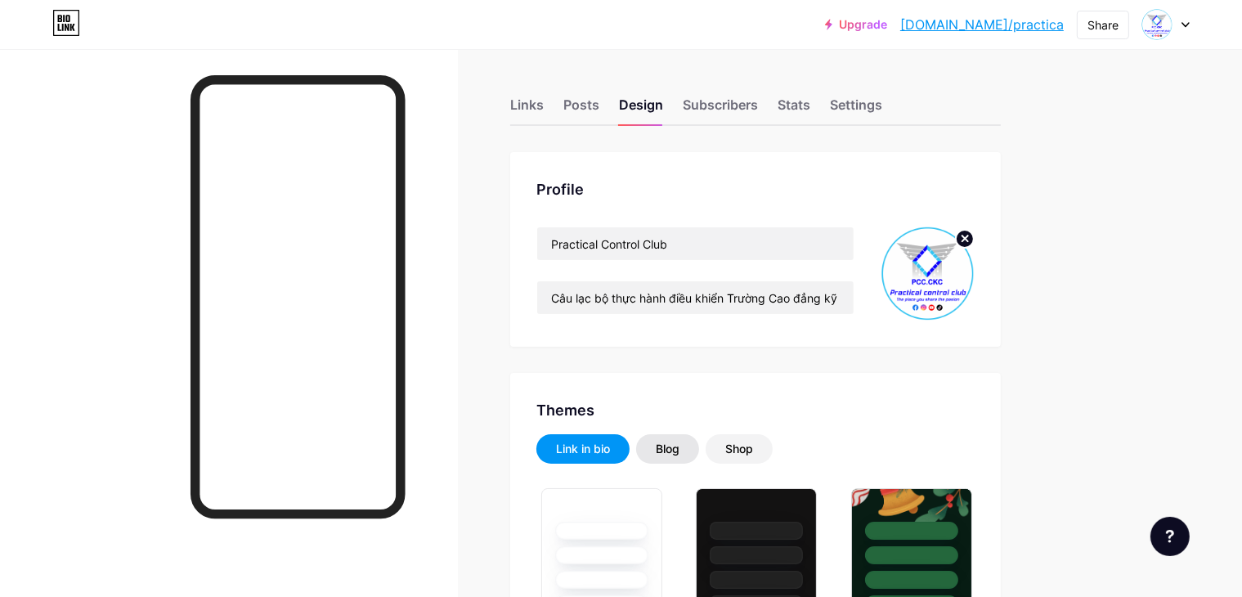
click at [680, 442] on div "Blog" at bounding box center [668, 449] width 24 height 16
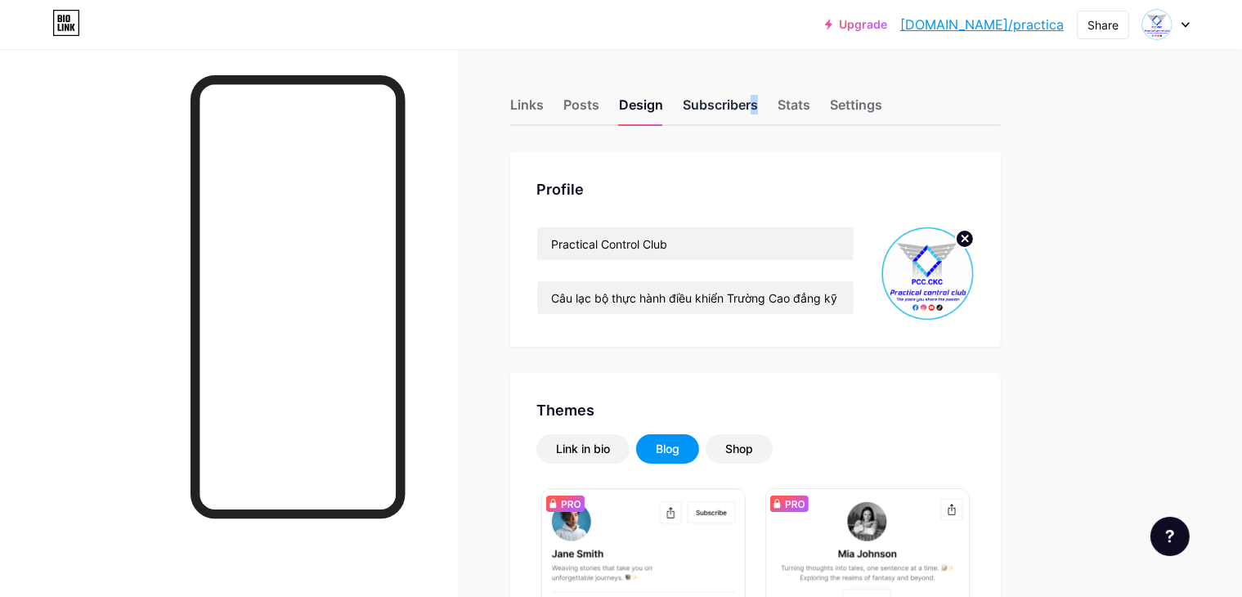
drag, startPoint x: 779, startPoint y: 92, endPoint x: 782, endPoint y: 110, distance: 18.3
click at [782, 110] on div "Links Posts Design Subscribers Stats Settings" at bounding box center [755, 97] width 491 height 57
click at [758, 110] on div "Subscribers" at bounding box center [720, 109] width 75 height 29
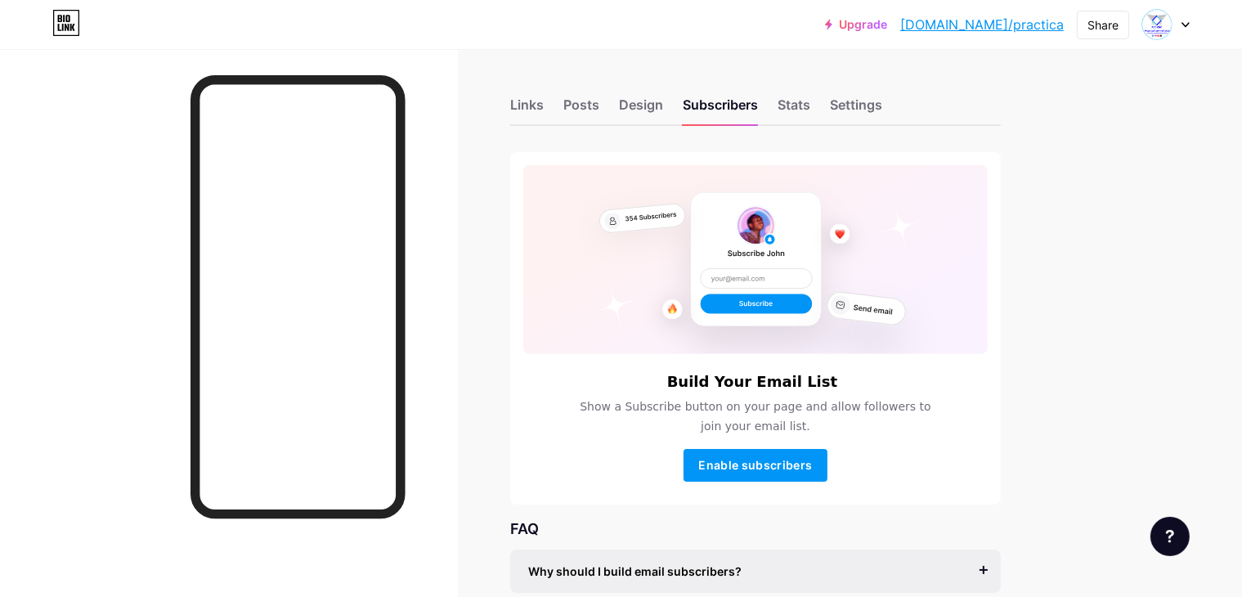
click at [1166, 155] on div "Upgrade bio.link/practi... bio.link/practica Share Switch accounts Practical Co…" at bounding box center [621, 390] width 1242 height 781
